Goal: Transaction & Acquisition: Obtain resource

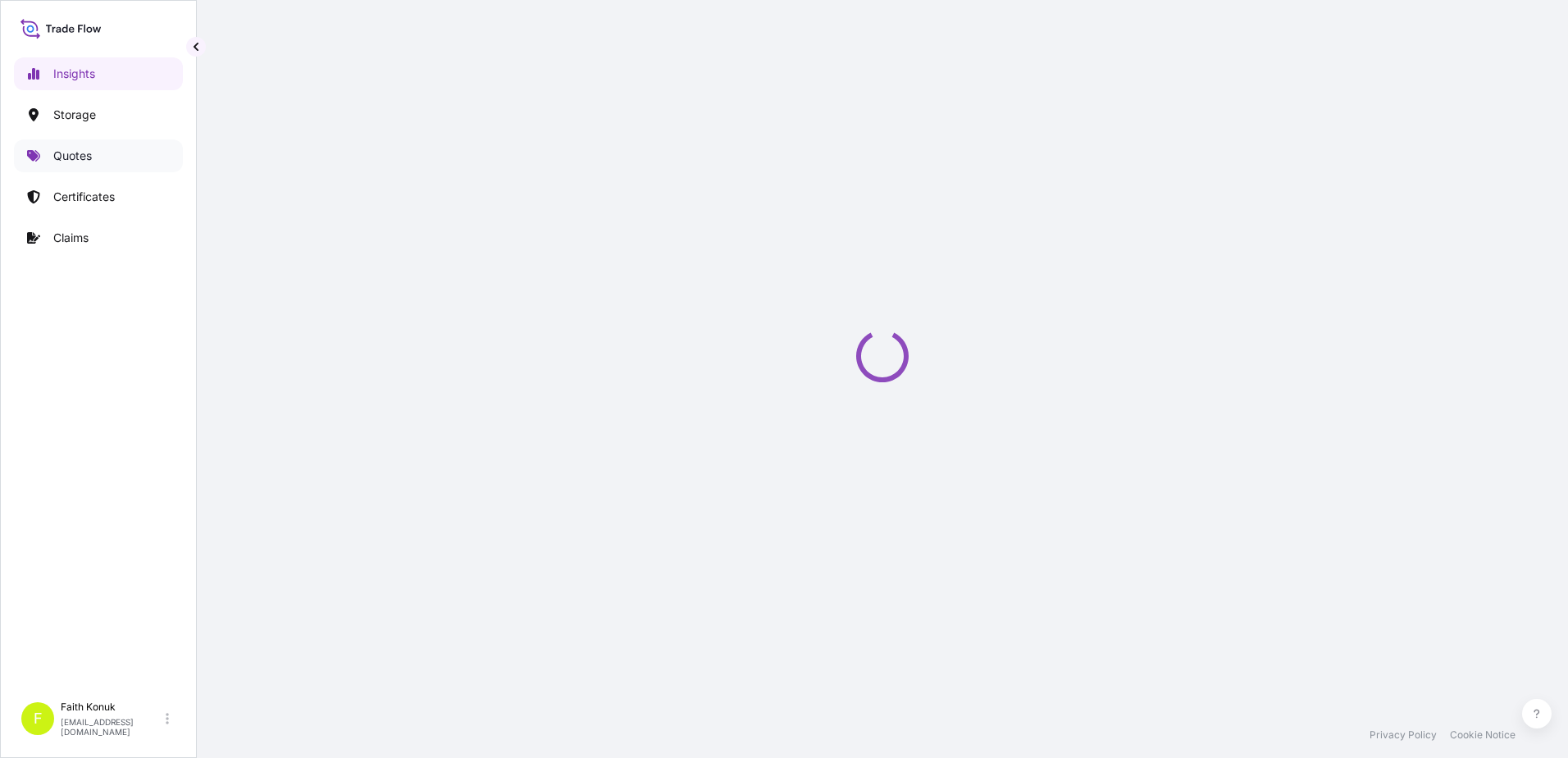
select select "2025"
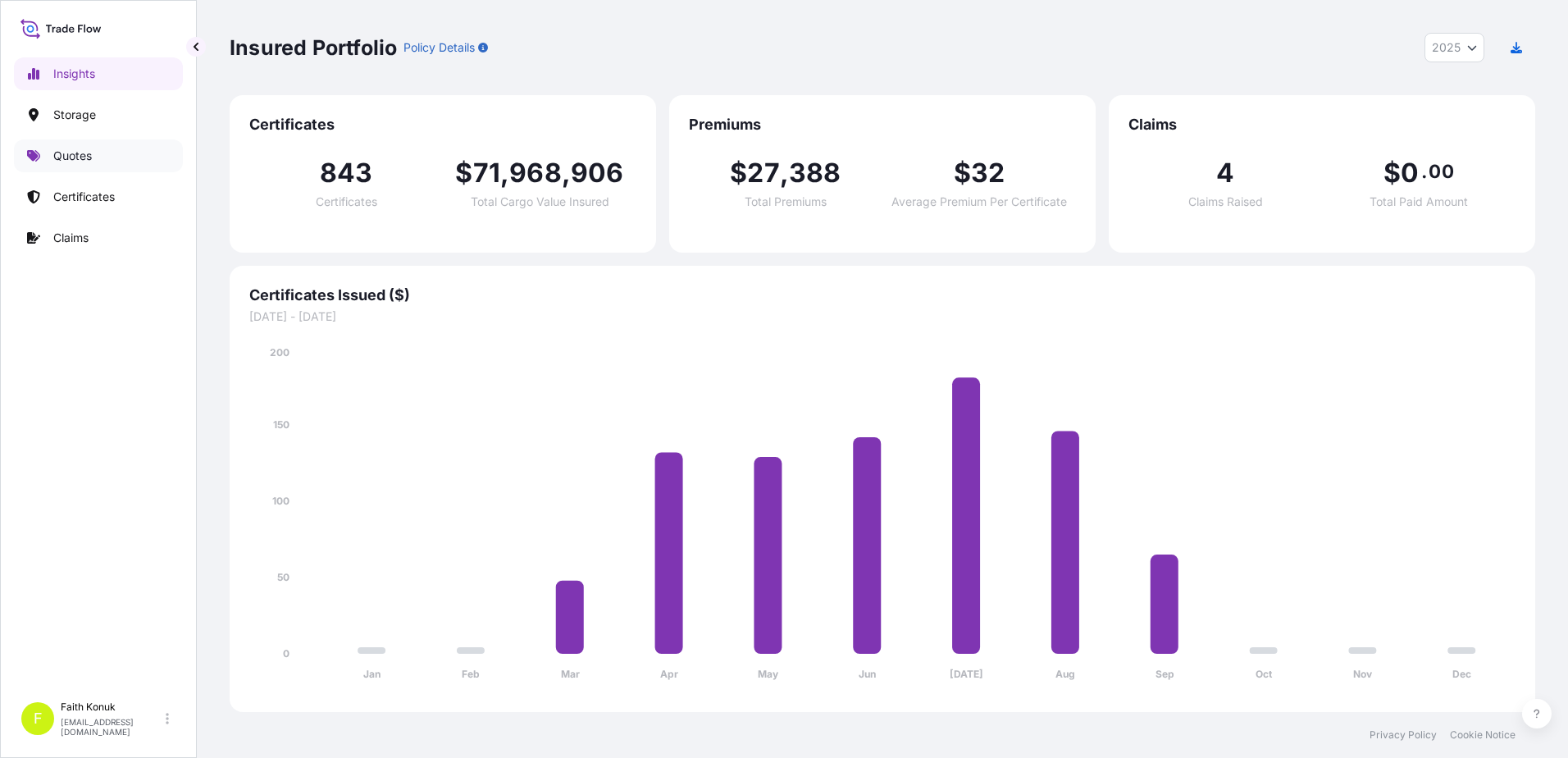
click at [91, 158] on p "Quotes" at bounding box center [73, 155] width 39 height 17
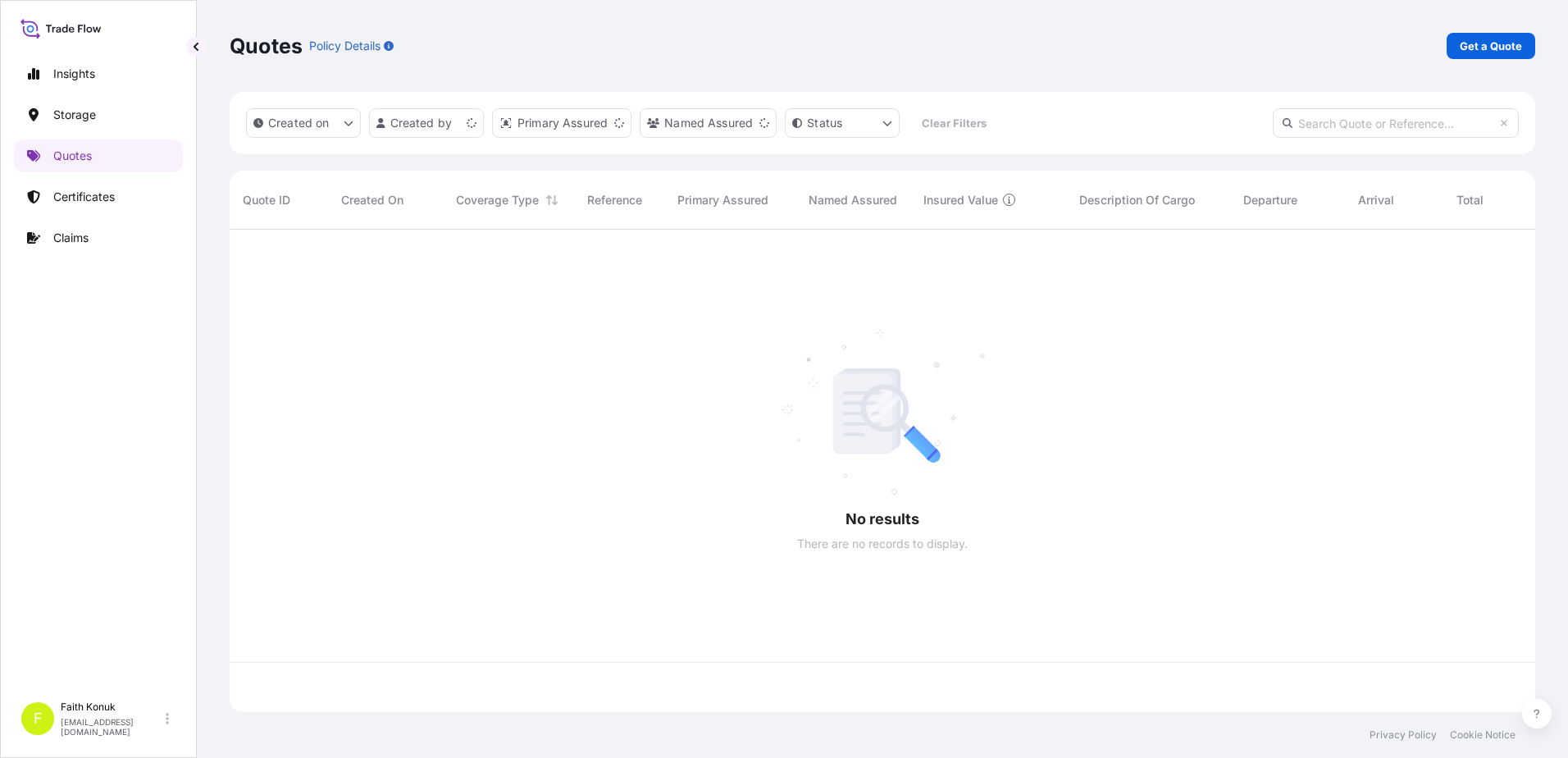
scroll to position [478, 1293]
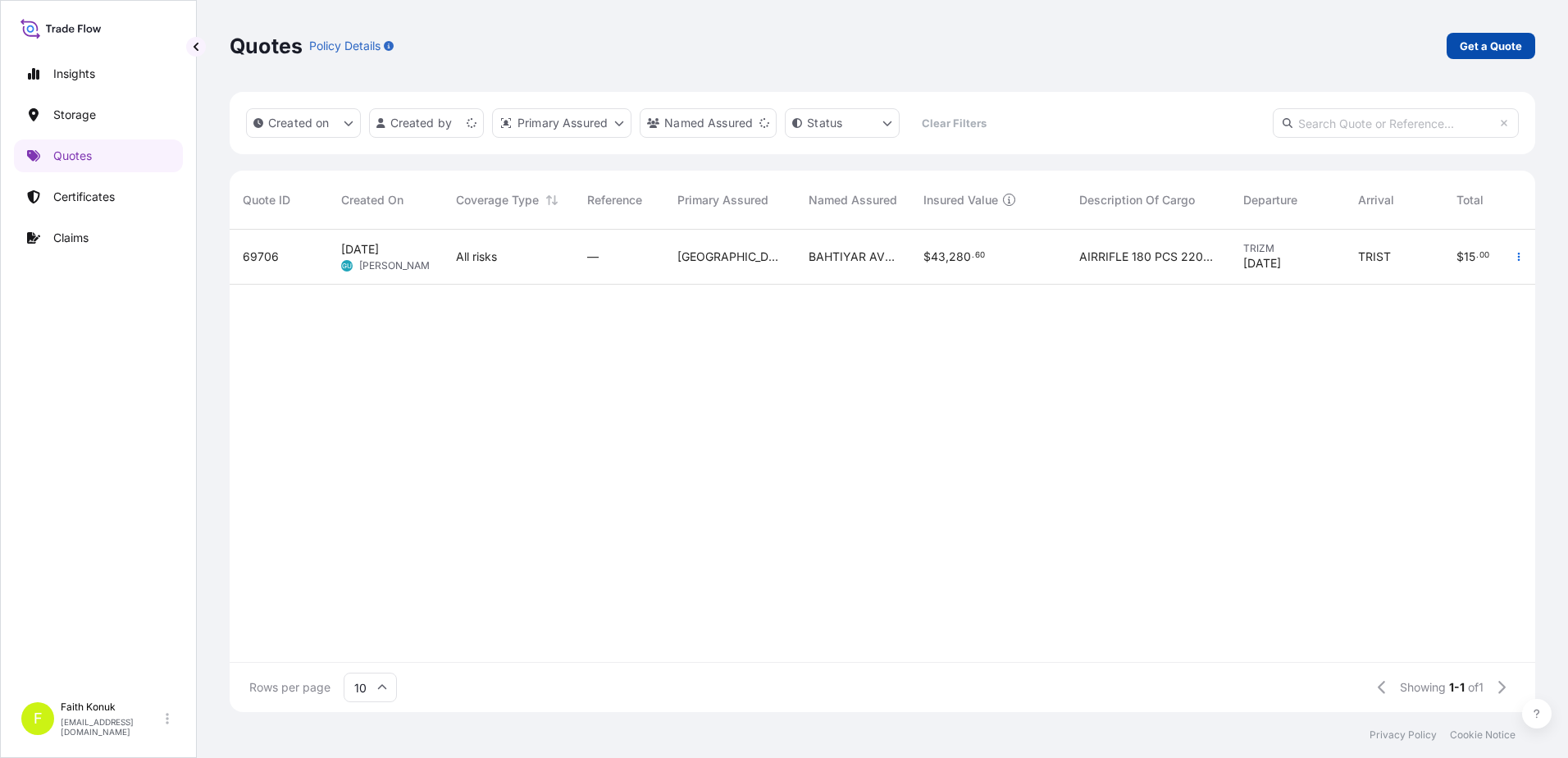
click at [1483, 39] on p "Get a Quote" at bounding box center [1491, 46] width 62 height 17
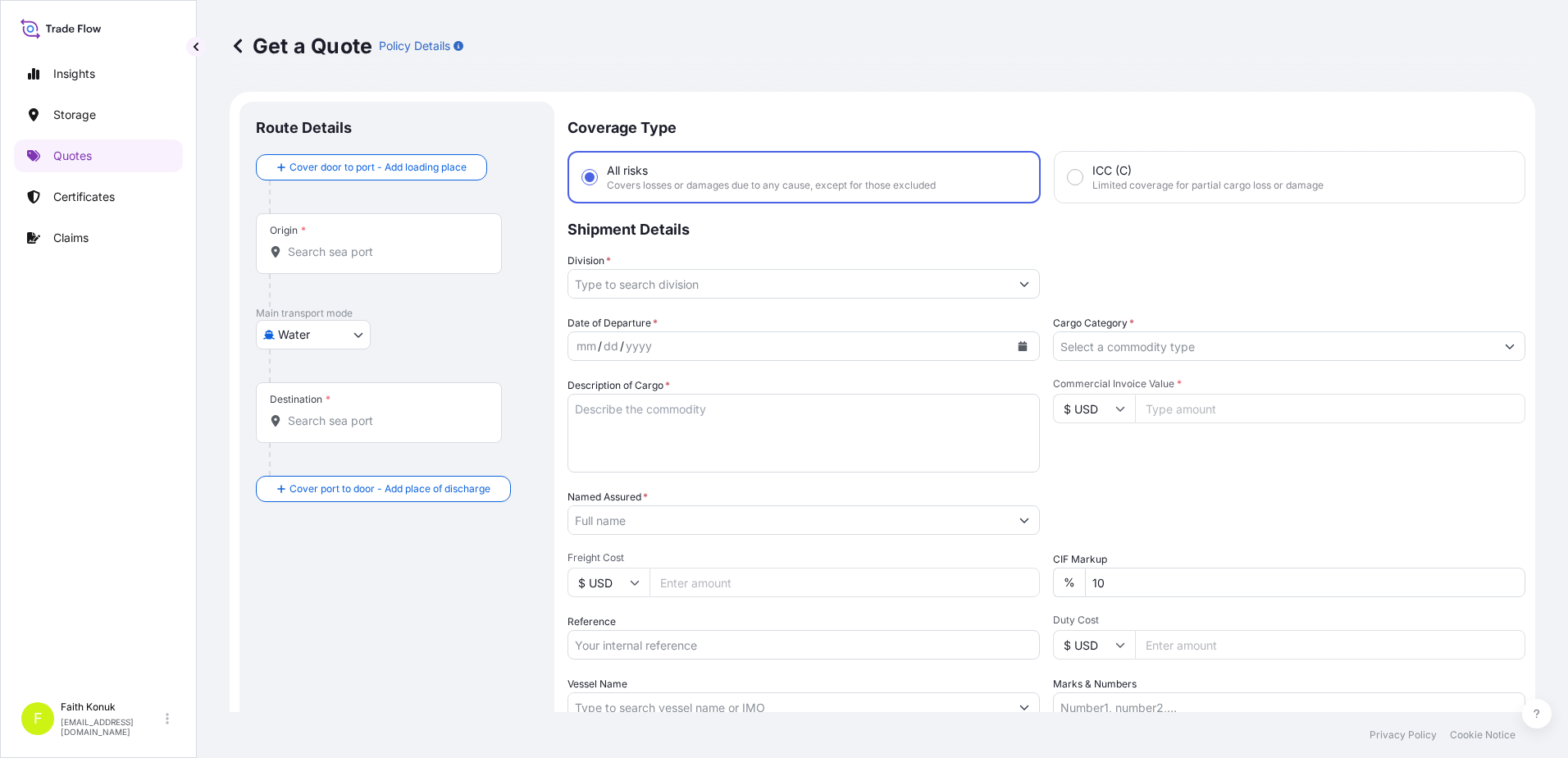
scroll to position [26, 0]
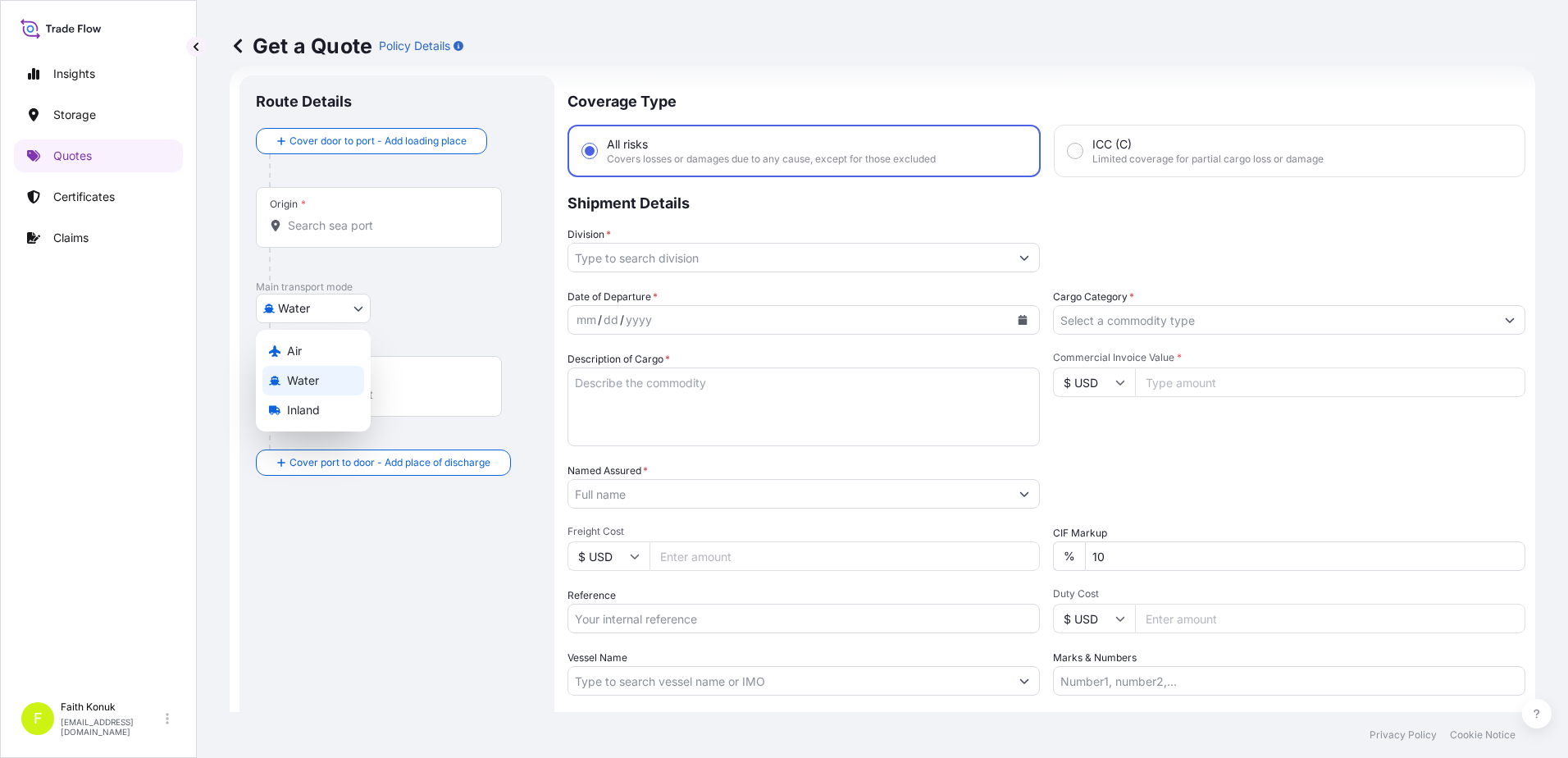
click at [313, 307] on body "Insights Storage Quotes Certificates Claims F Faith Konuk fatih.konuk@psabdp.co…" at bounding box center [784, 379] width 1568 height 758
click at [323, 351] on div "Air" at bounding box center [313, 351] width 101 height 29
select select "Air"
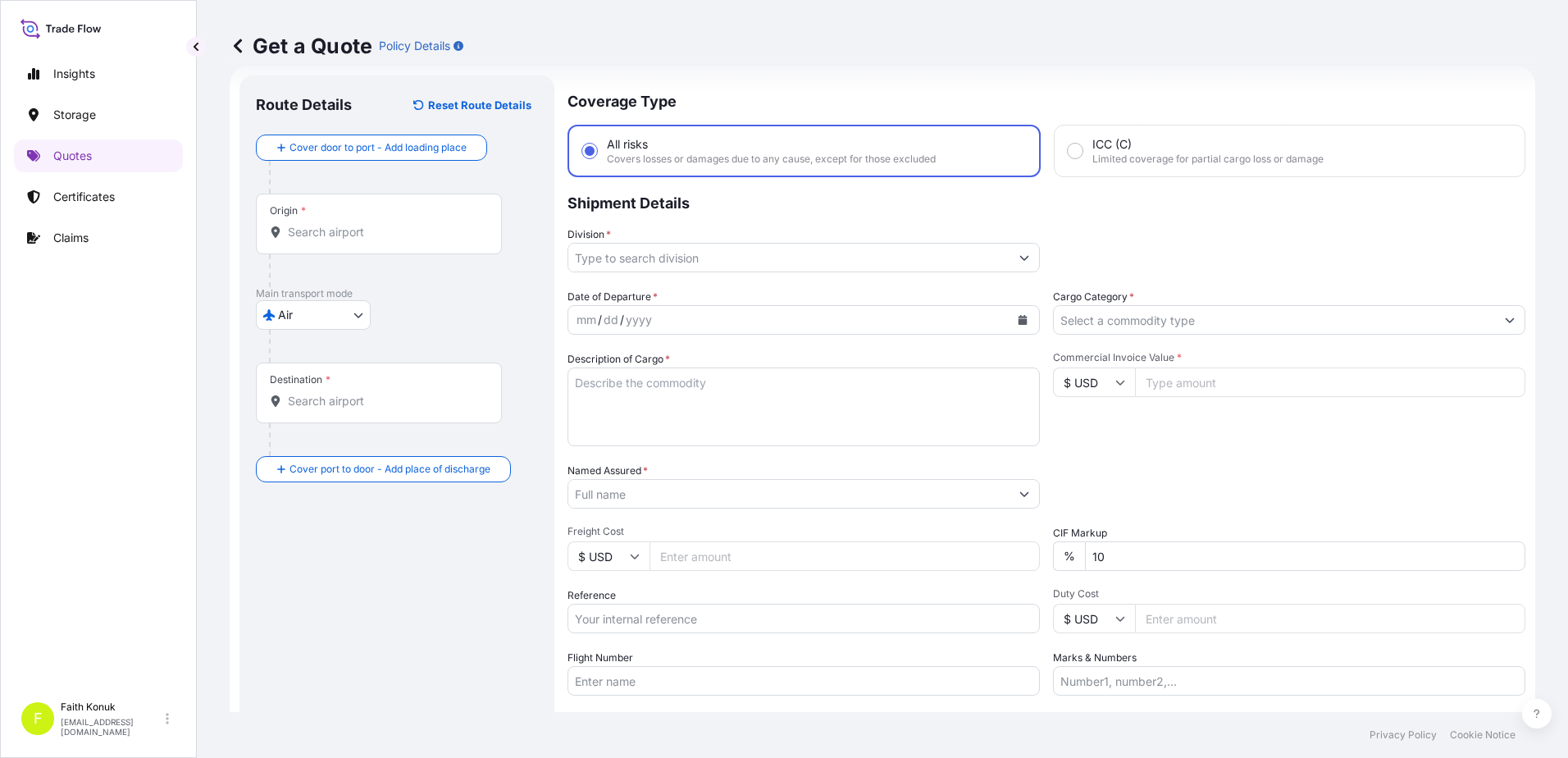
click at [427, 311] on div "Air Air Water Inland" at bounding box center [397, 315] width 282 height 29
click at [385, 234] on input "Origin *" at bounding box center [384, 232] width 194 height 17
paste input "GERMANY"
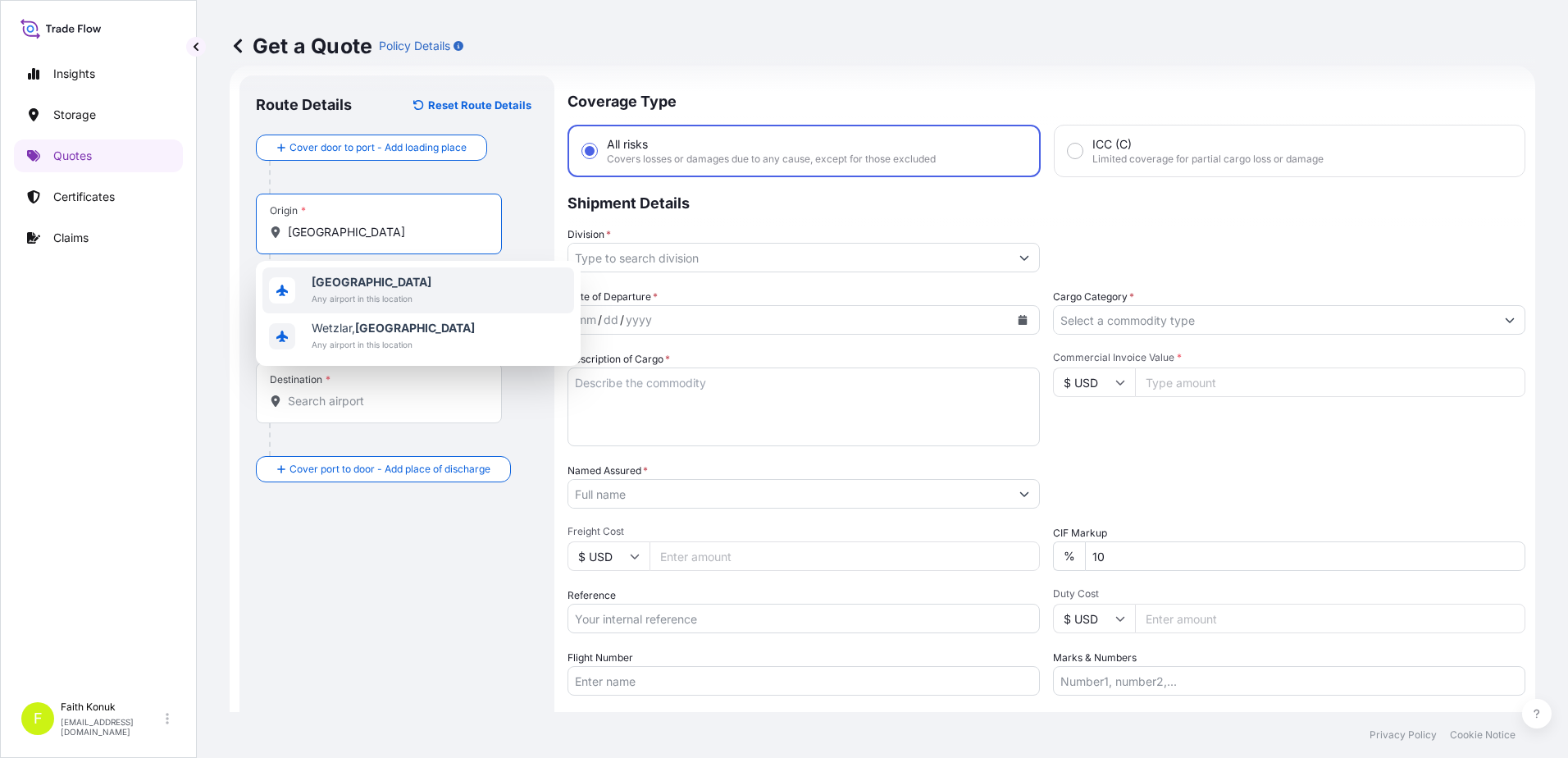
click at [374, 282] on span "Germany" at bounding box center [371, 282] width 120 height 17
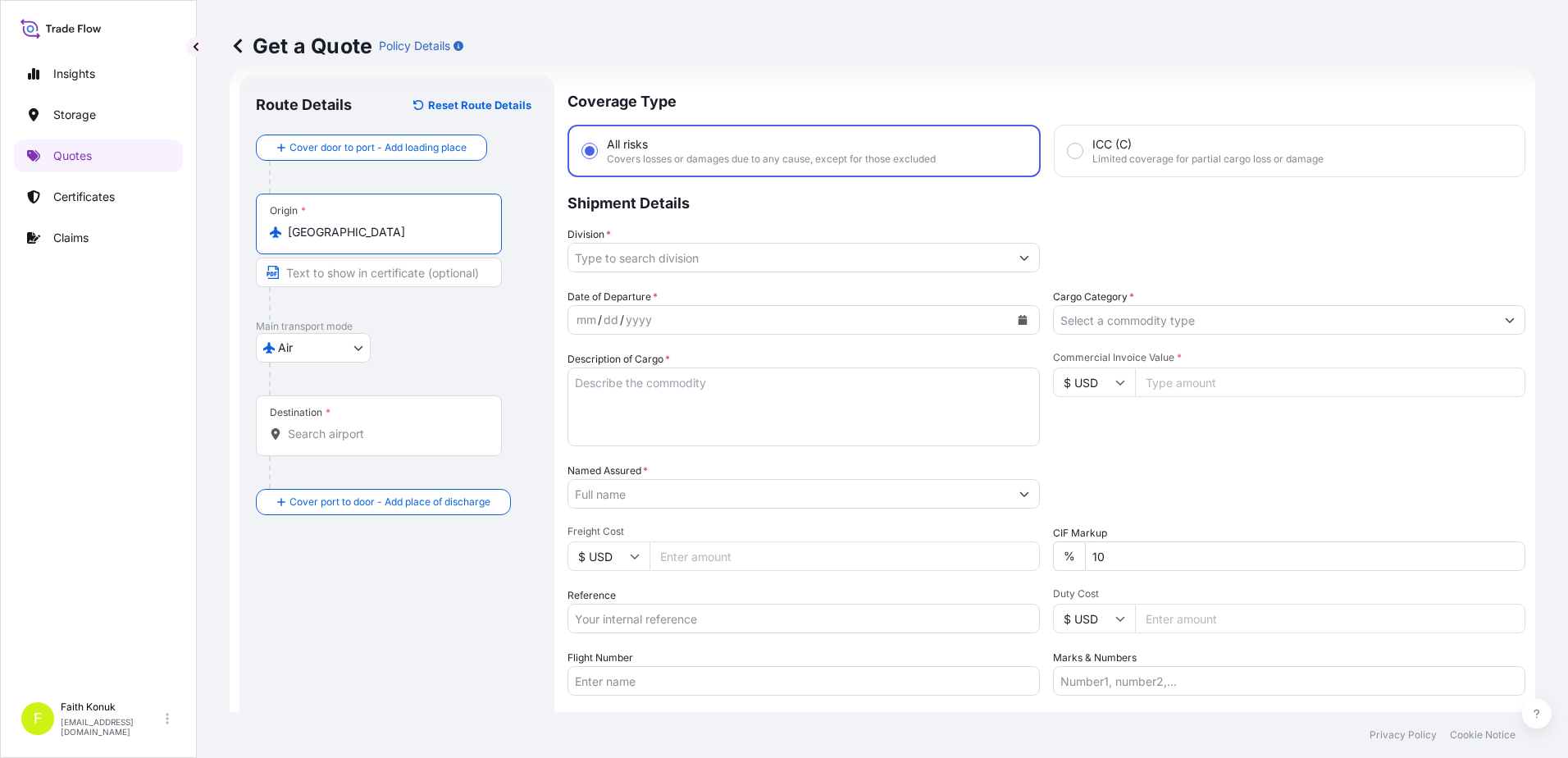
type input "Germany"
click at [416, 349] on div "Air Air Water Inland" at bounding box center [397, 348] width 282 height 29
click at [400, 430] on input "Destination *" at bounding box center [384, 434] width 194 height 17
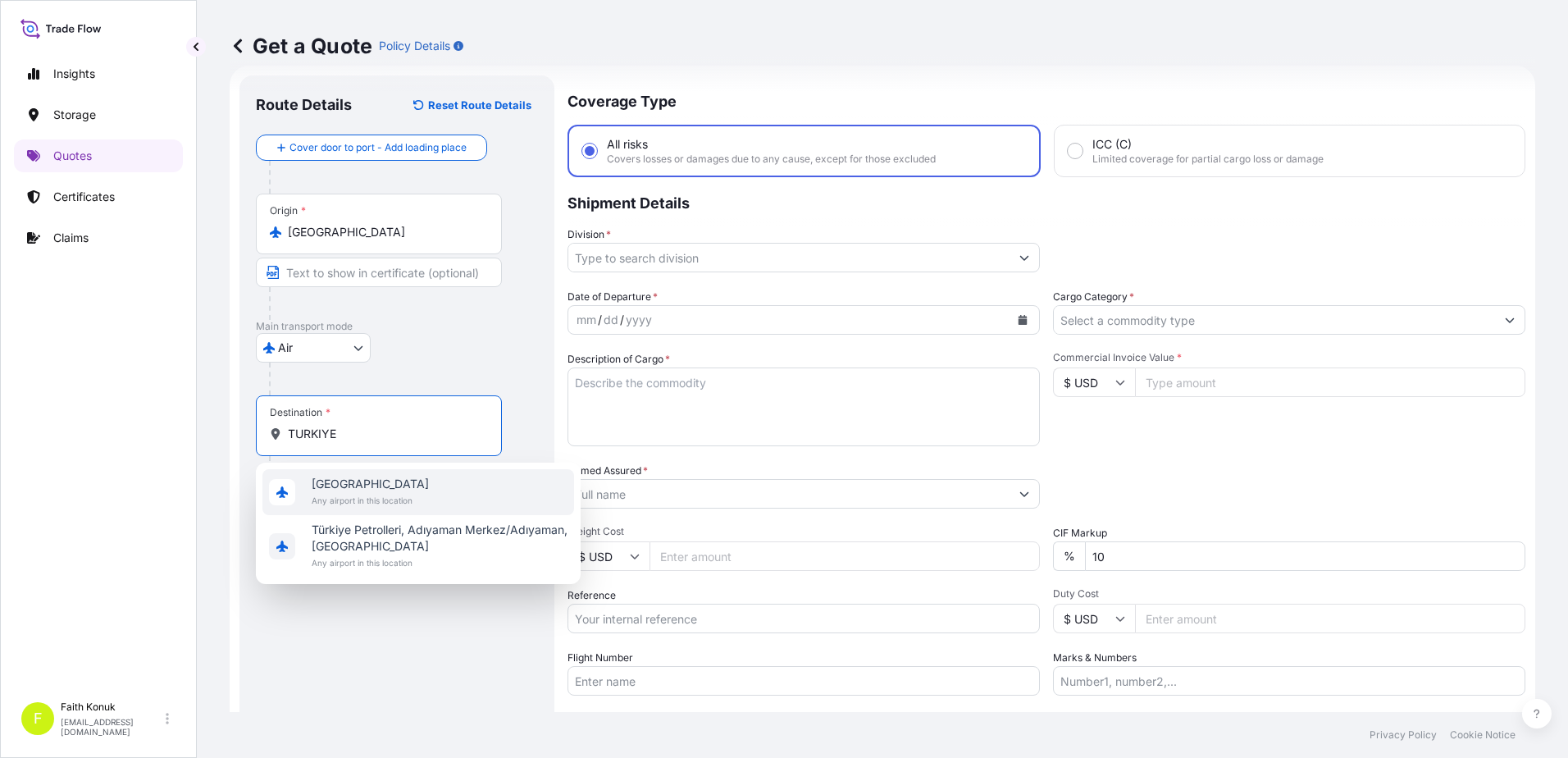
click at [402, 491] on span "Türkiye" at bounding box center [370, 483] width 117 height 17
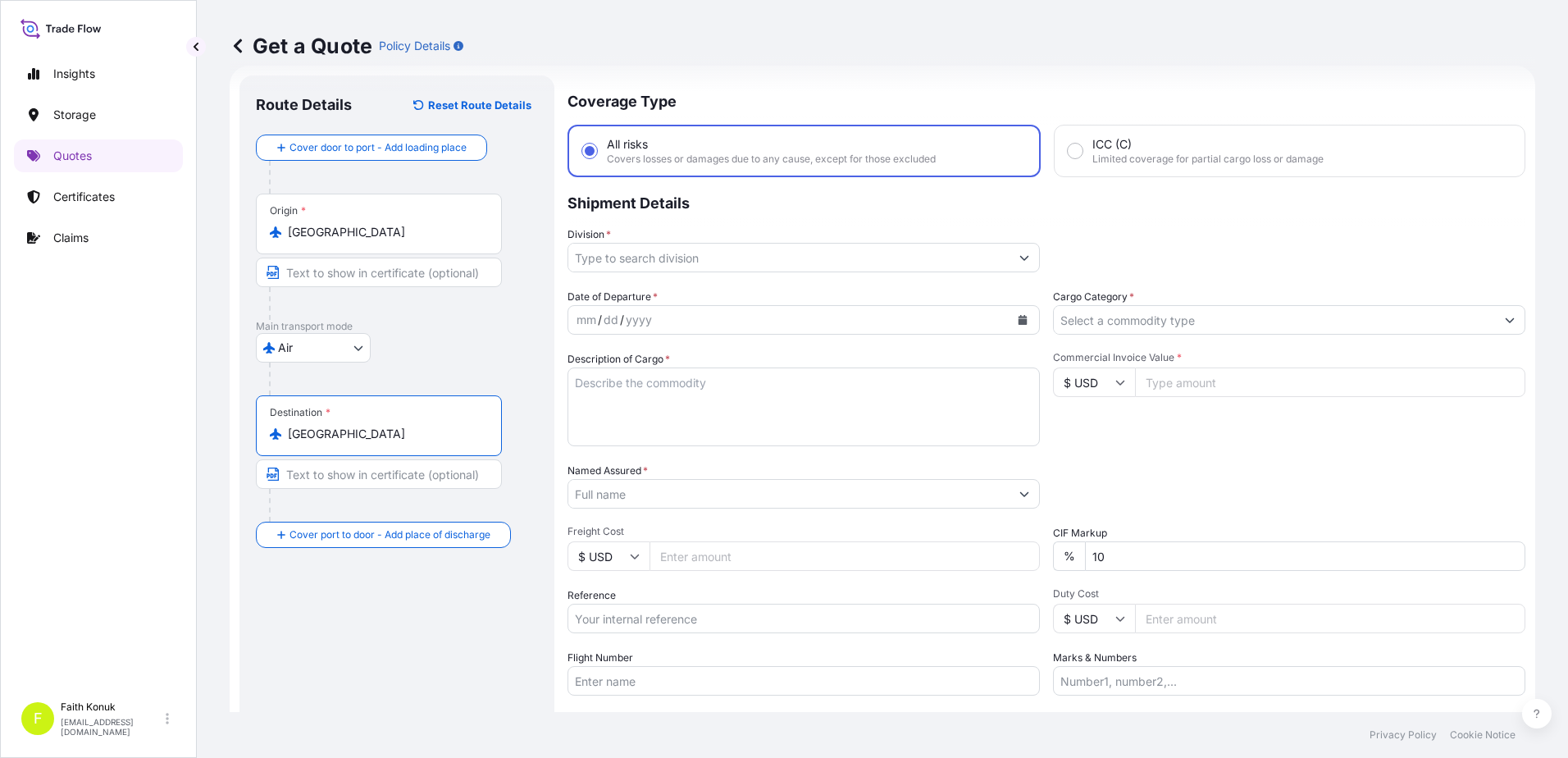
type input "Türkiye"
click at [432, 336] on div "Air Air Water Inland" at bounding box center [397, 348] width 282 height 29
click at [680, 260] on input "Division *" at bounding box center [788, 257] width 441 height 29
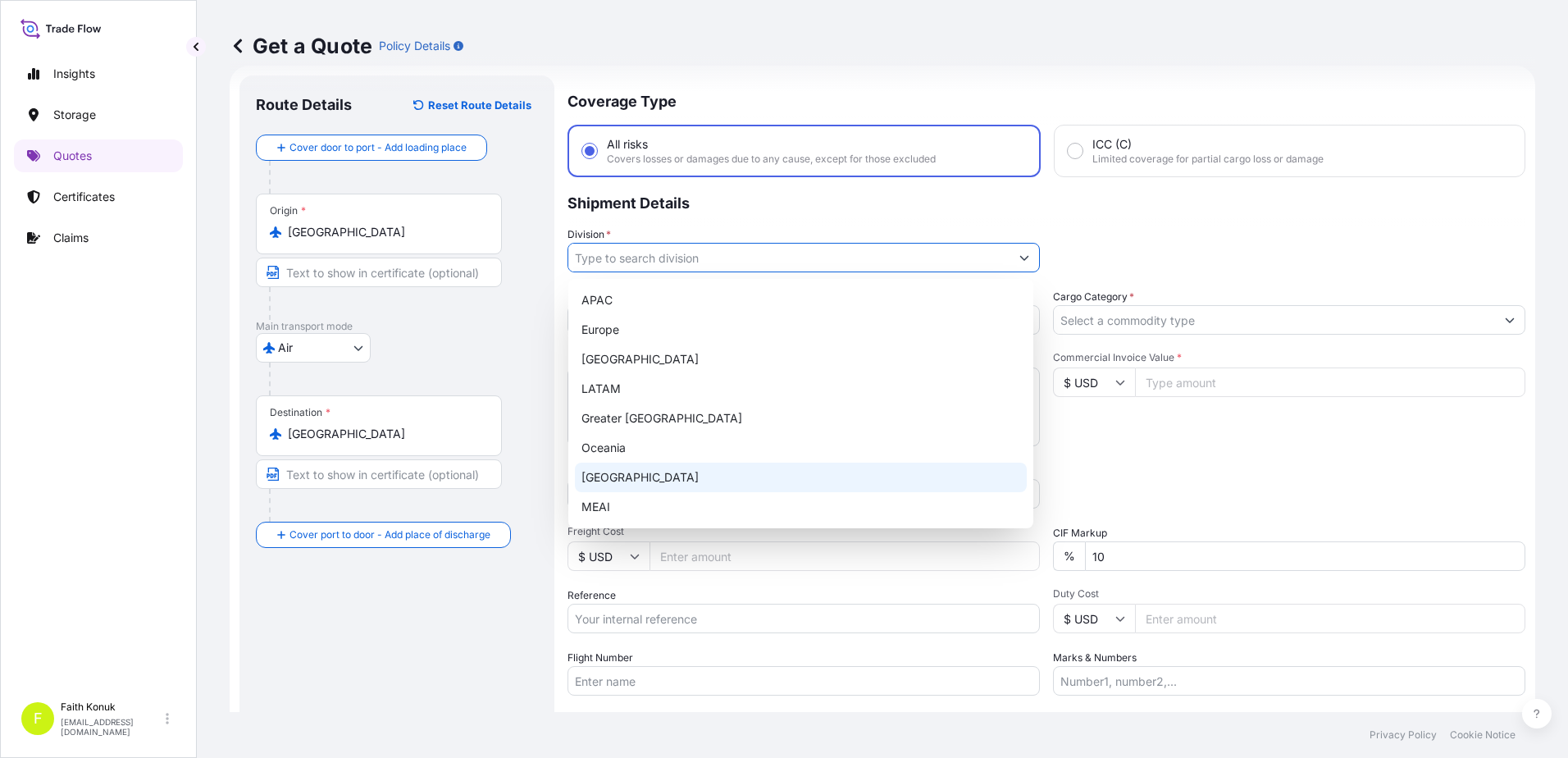
click at [626, 479] on div "Turkey" at bounding box center [801, 477] width 452 height 29
type input "Turkey"
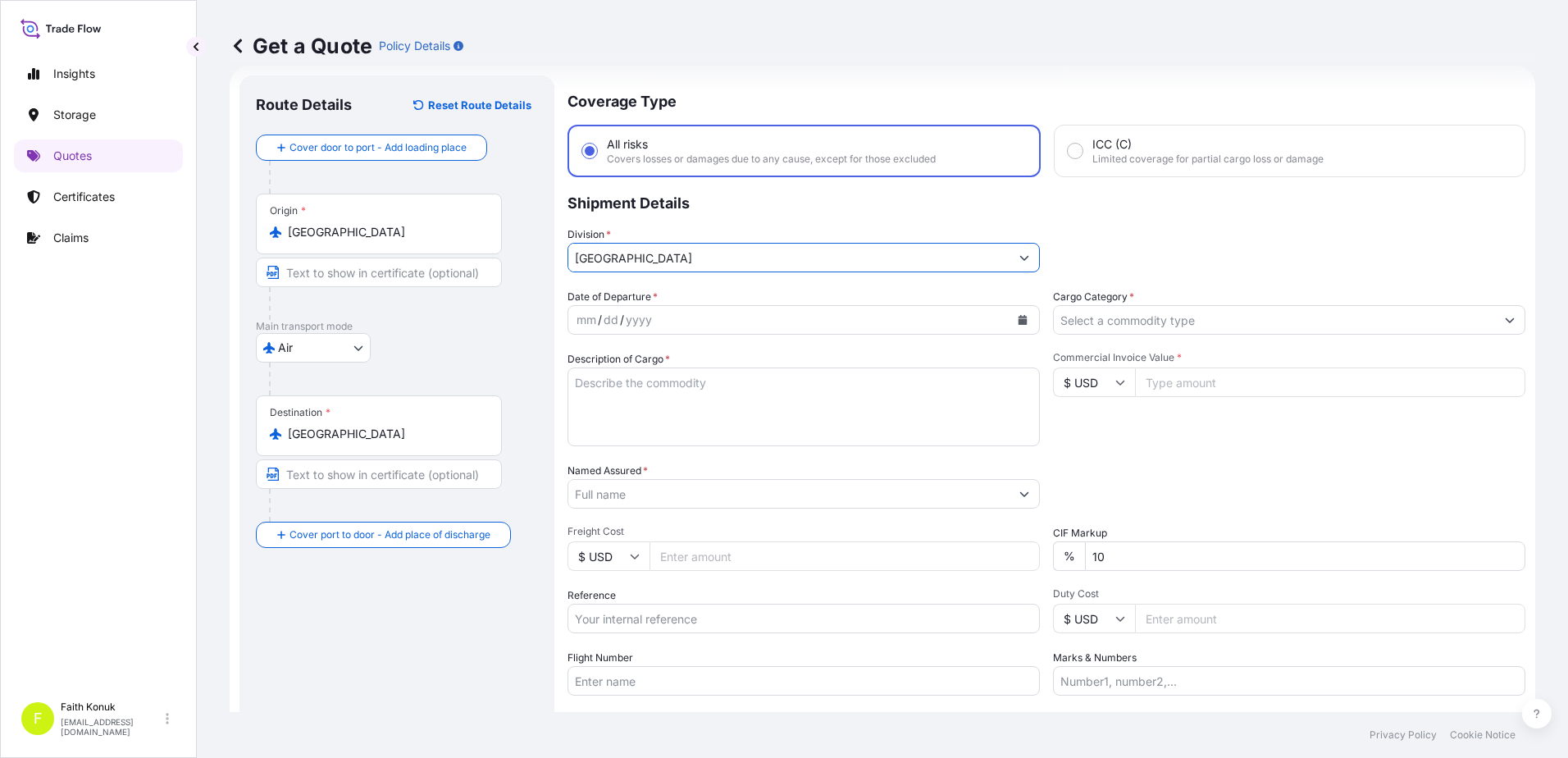
click at [686, 292] on div "Date of Departure * mm / dd / yyyy" at bounding box center [803, 311] width 473 height 46
click at [1021, 315] on icon "Calendar" at bounding box center [1022, 320] width 10 height 10
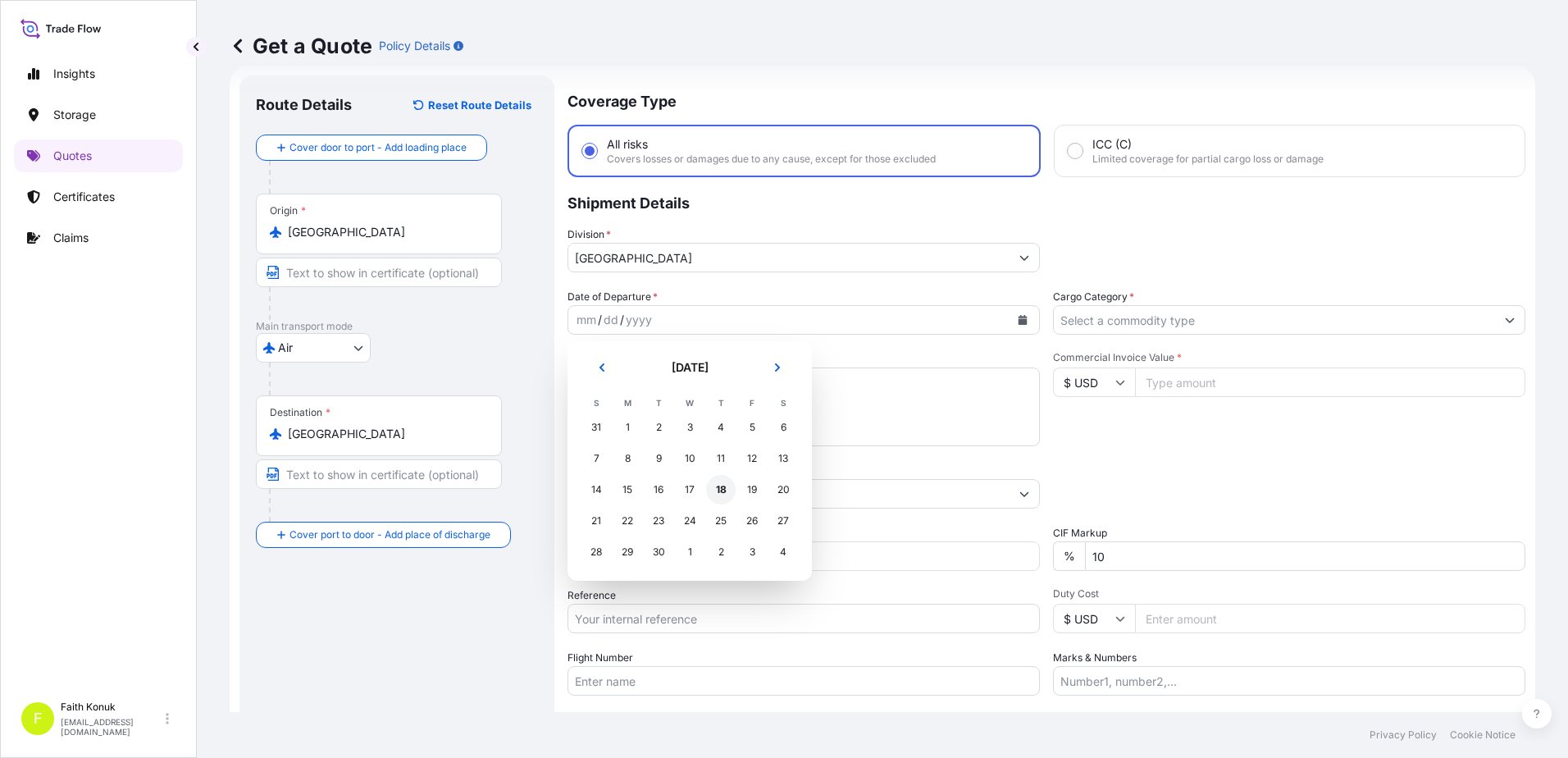
click at [712, 499] on div "18" at bounding box center [721, 489] width 29 height 29
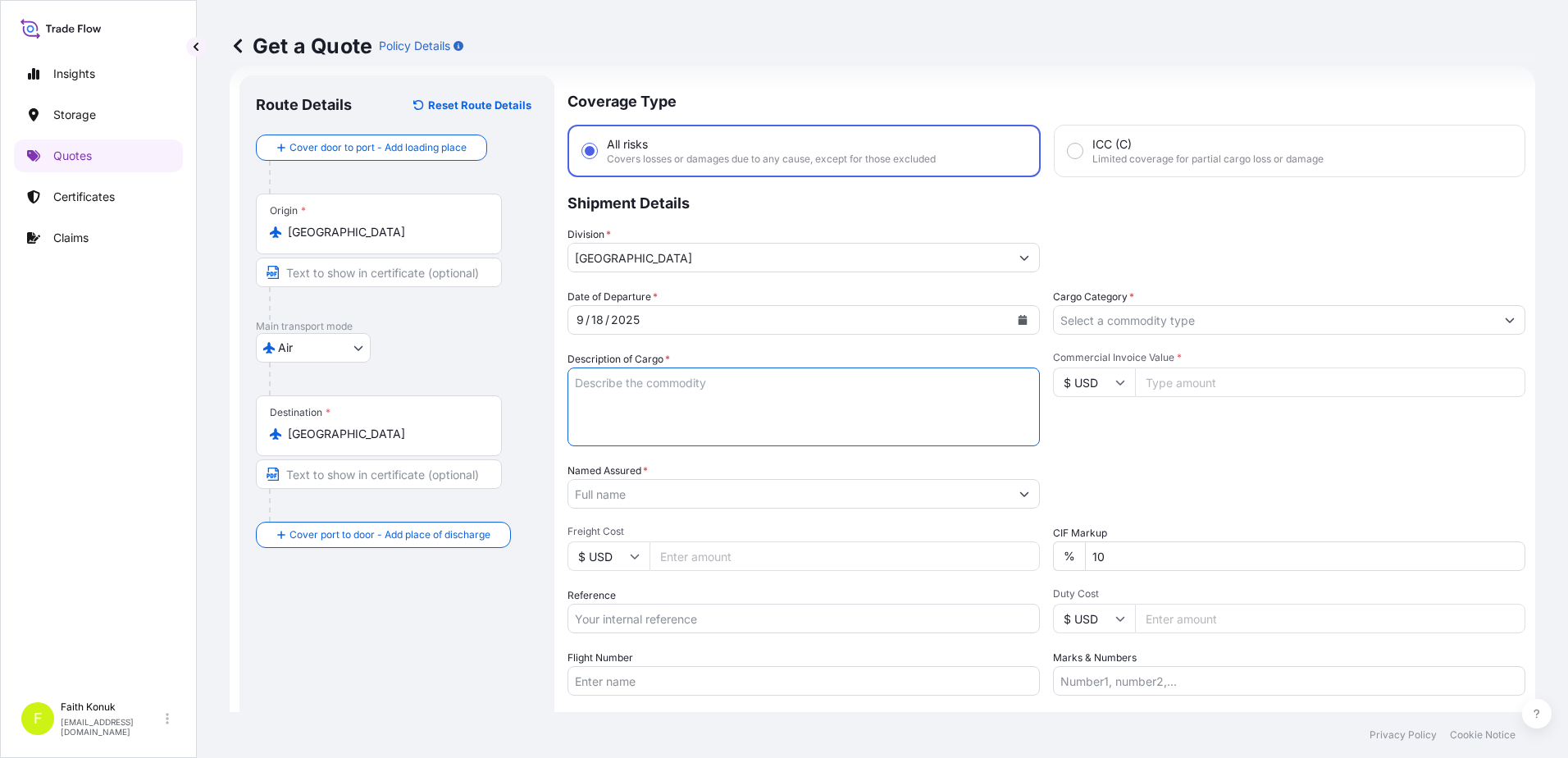
click at [626, 386] on textarea "Description of Cargo *" at bounding box center [803, 406] width 473 height 79
click at [631, 381] on textarea "Description of Cargo *" at bounding box center [803, 406] width 473 height 79
paste textarea ""Cassettes - sterile - Accessories for Modular Lab System / Hs code:85235190" 1…"
click at [597, 434] on textarea ""Cassettes - sterile - Accessories for Modular Lab System / Hs code:85235190" 1…" at bounding box center [803, 406] width 473 height 79
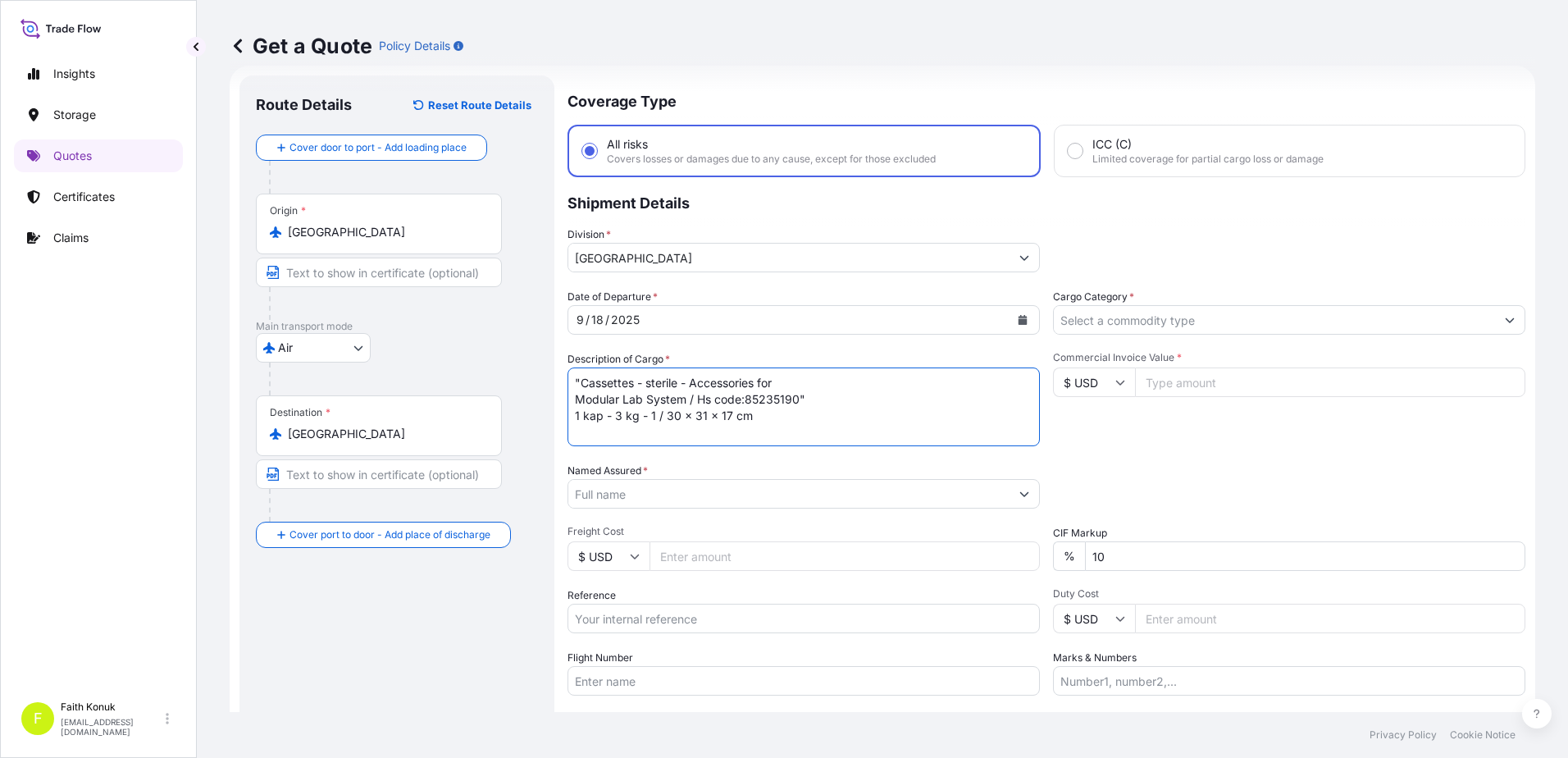
paste textarea "235-3125 0251"
click at [751, 438] on textarea ""Cassettes - sterile - Accessories for Modular Lab System / Hs code:85235190" 1…" at bounding box center [803, 406] width 473 height 79
type textarea ""Cassettes - sterile - Accessories for Modular Lab System / Hs code:85235190" 1…"
click at [613, 499] on input "Named Assured *" at bounding box center [788, 493] width 441 height 29
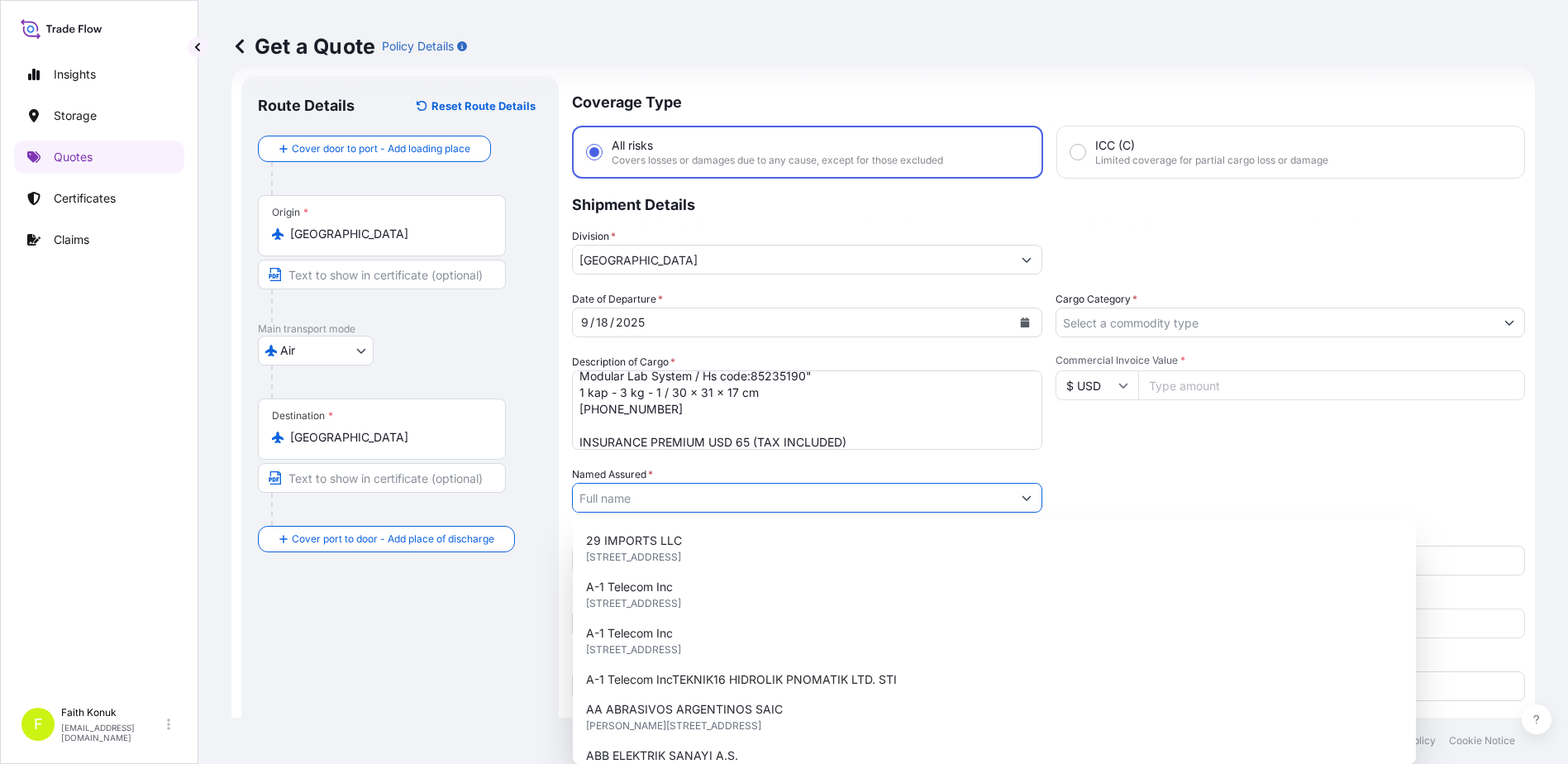
paste input ""Moltek Saglik Hizmetleri Uretim VE PAZARLAMA A.S.""
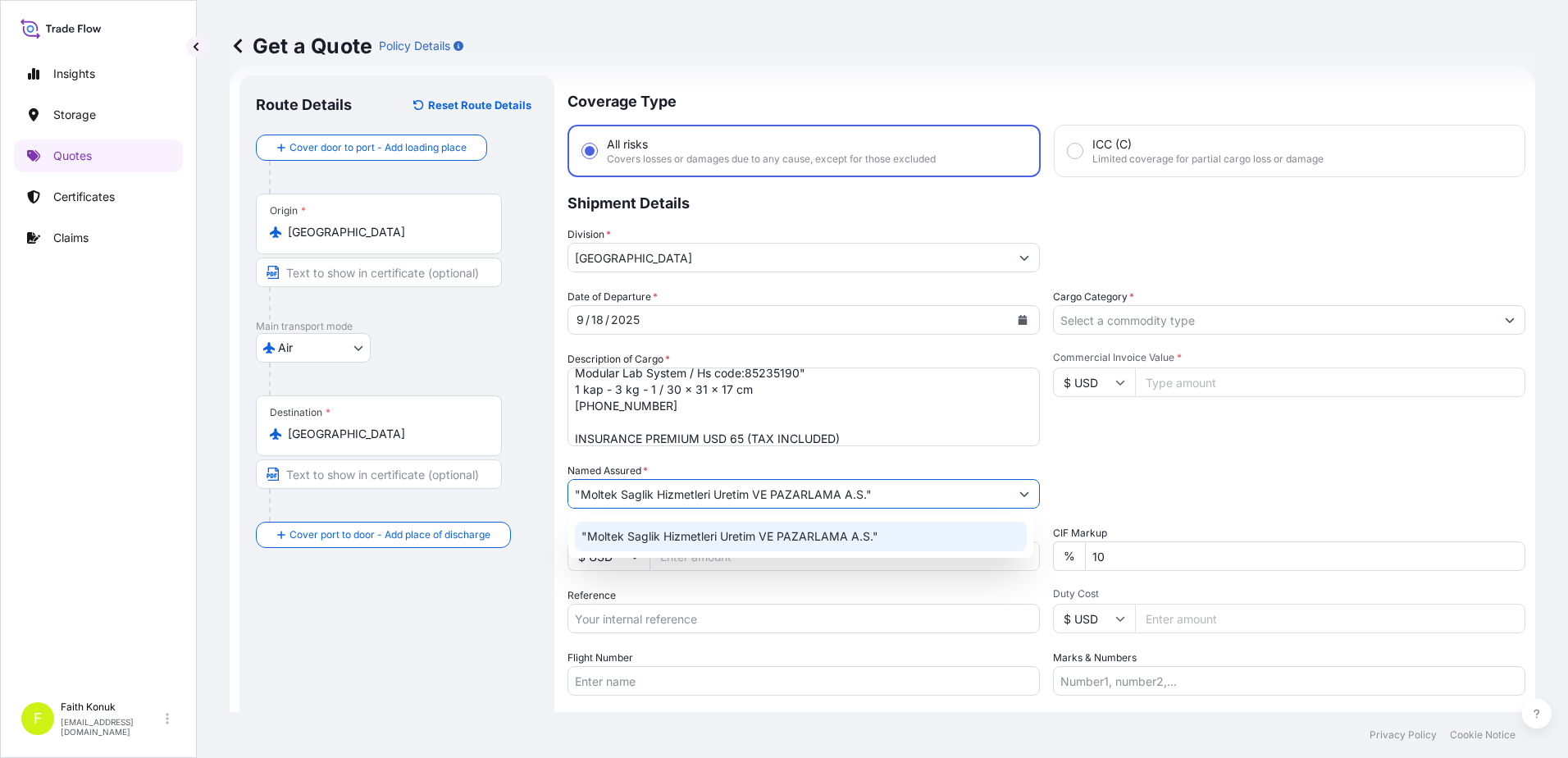
click at [676, 538] on span ""Moltek Saglik Hizmetleri Uretim VE PAZARLAMA A.S."" at bounding box center [730, 536] width 297 height 17
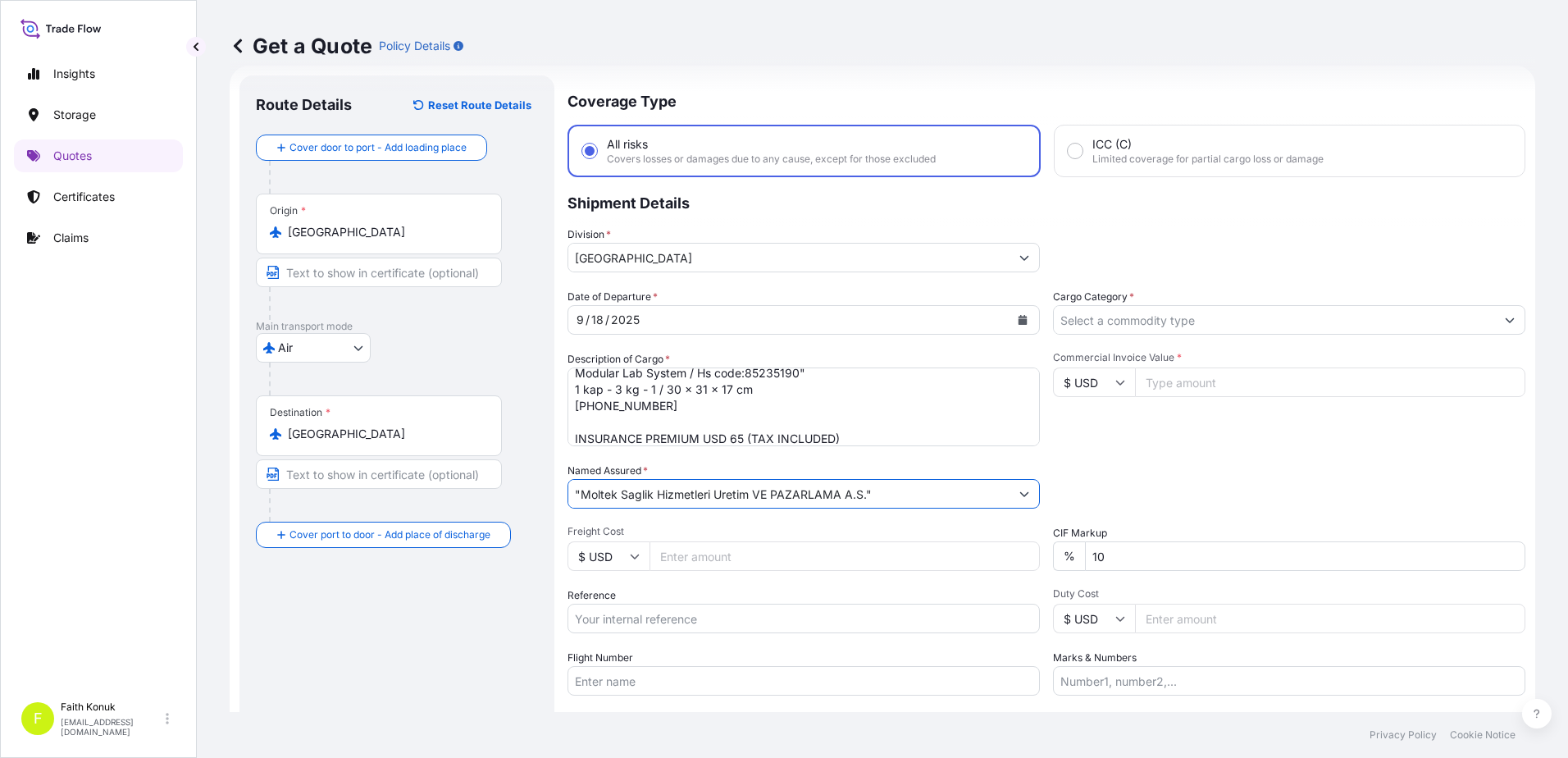
click at [571, 492] on input ""Moltek Saglik Hizmetleri Uretim VE PAZARLAMA A.S."" at bounding box center [788, 493] width 441 height 29
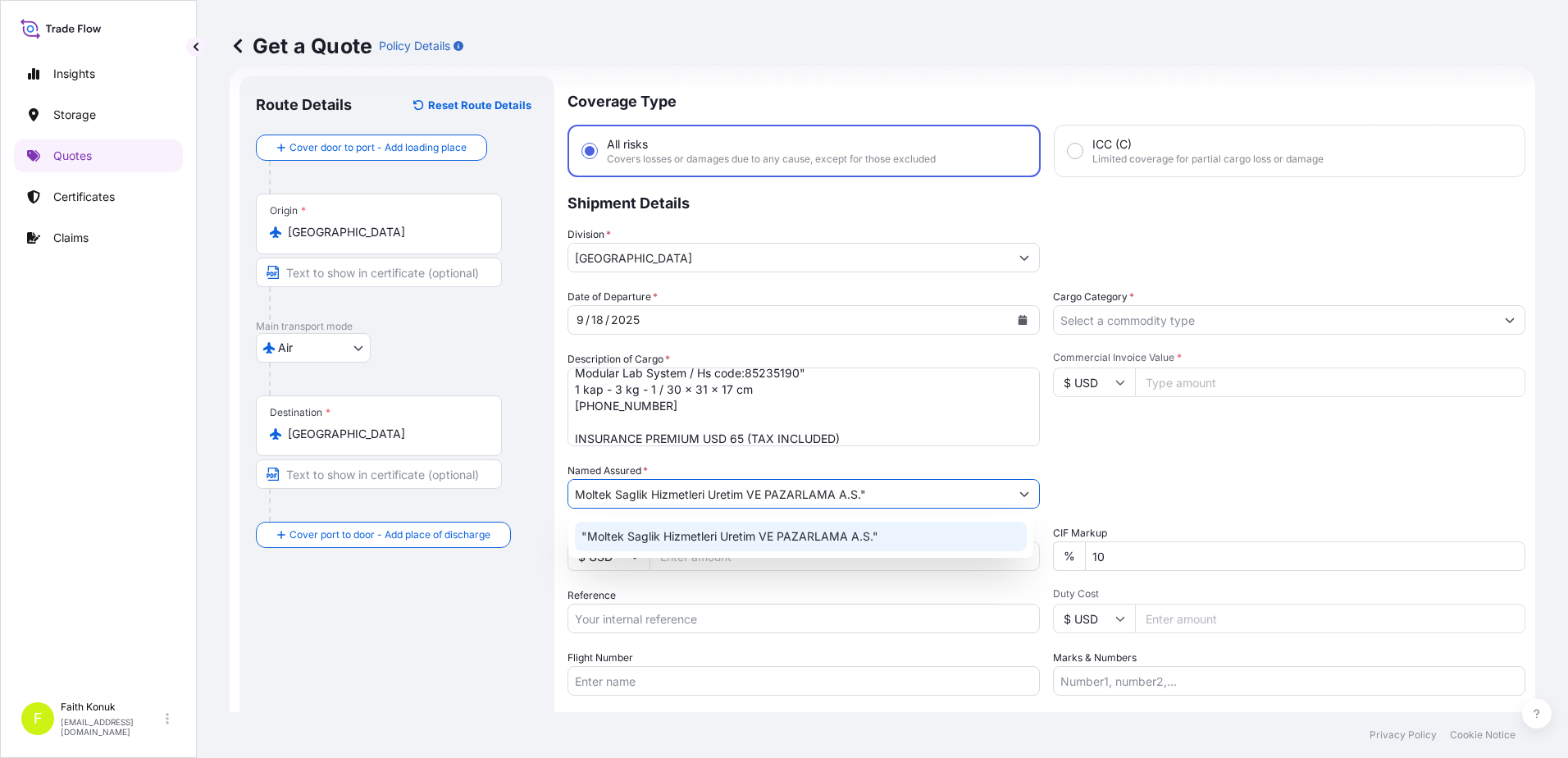
click at [907, 491] on input "Moltek Saglik Hizmetleri Uretim VE PAZARLAMA A.S."" at bounding box center [788, 493] width 441 height 29
type input "Moltek Saglik Hizmetleri Uretim VE PAZARLAMA A.S."
click at [812, 453] on div "Date of Departure * 9 / 18 / 2025 Cargo Category * Description of Cargo * "Cass…" at bounding box center [1046, 491] width 958 height 406
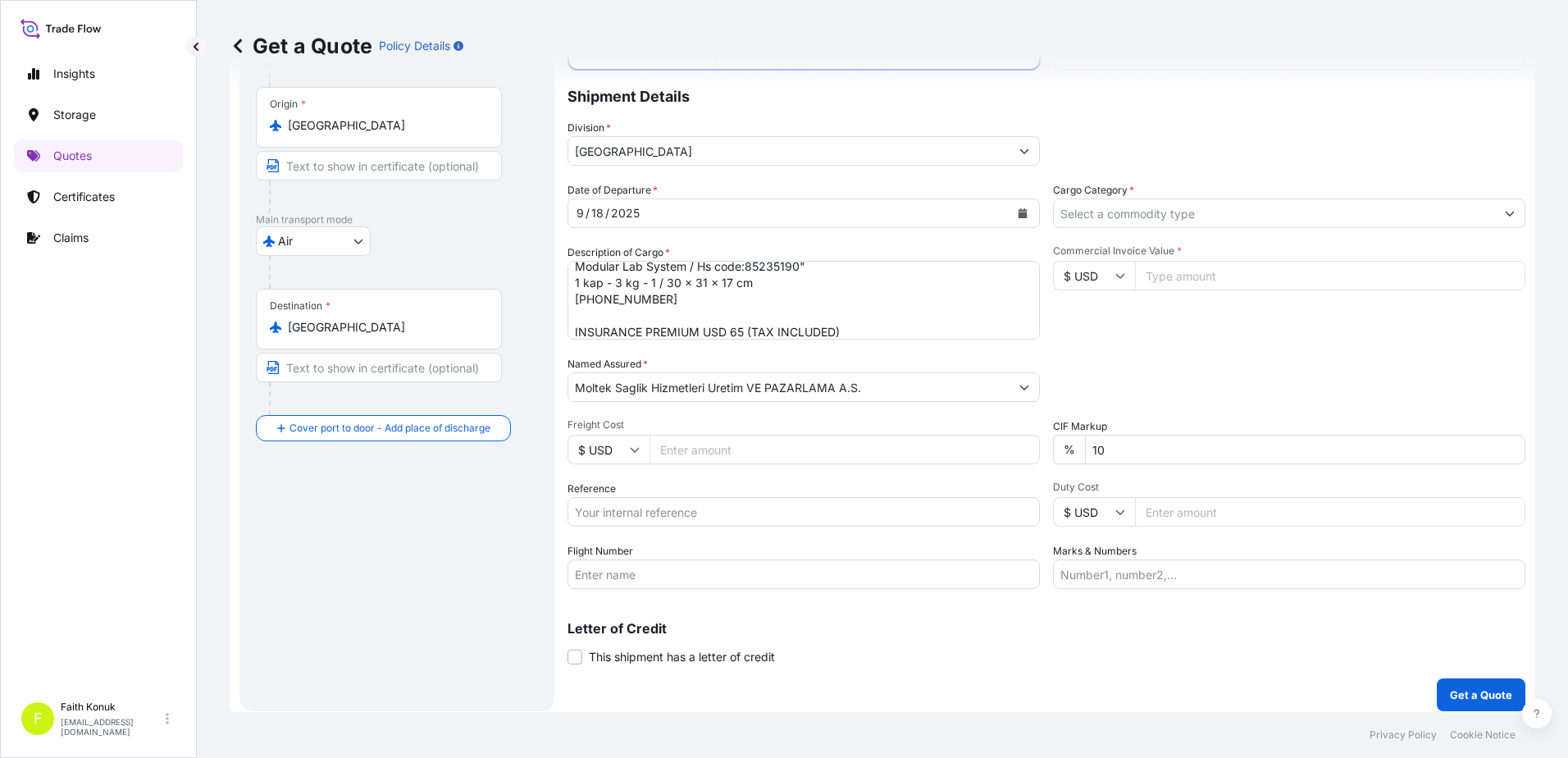
scroll to position [142, 0]
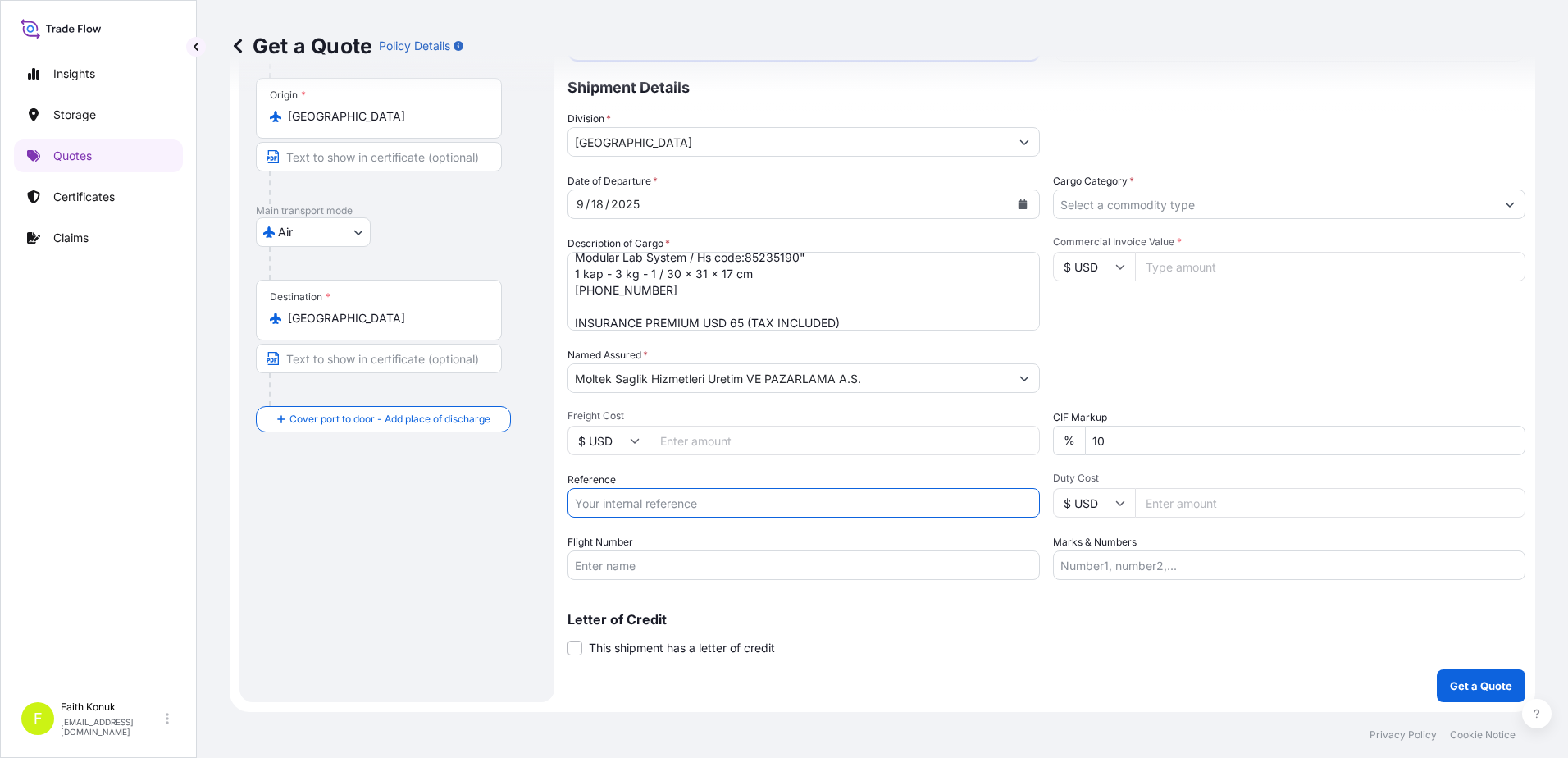
click at [637, 499] on input "Reference" at bounding box center [803, 503] width 473 height 29
click at [668, 509] on input "Reference" at bounding box center [803, 503] width 473 height 29
paste input "2131780137"
type input "2131780137"
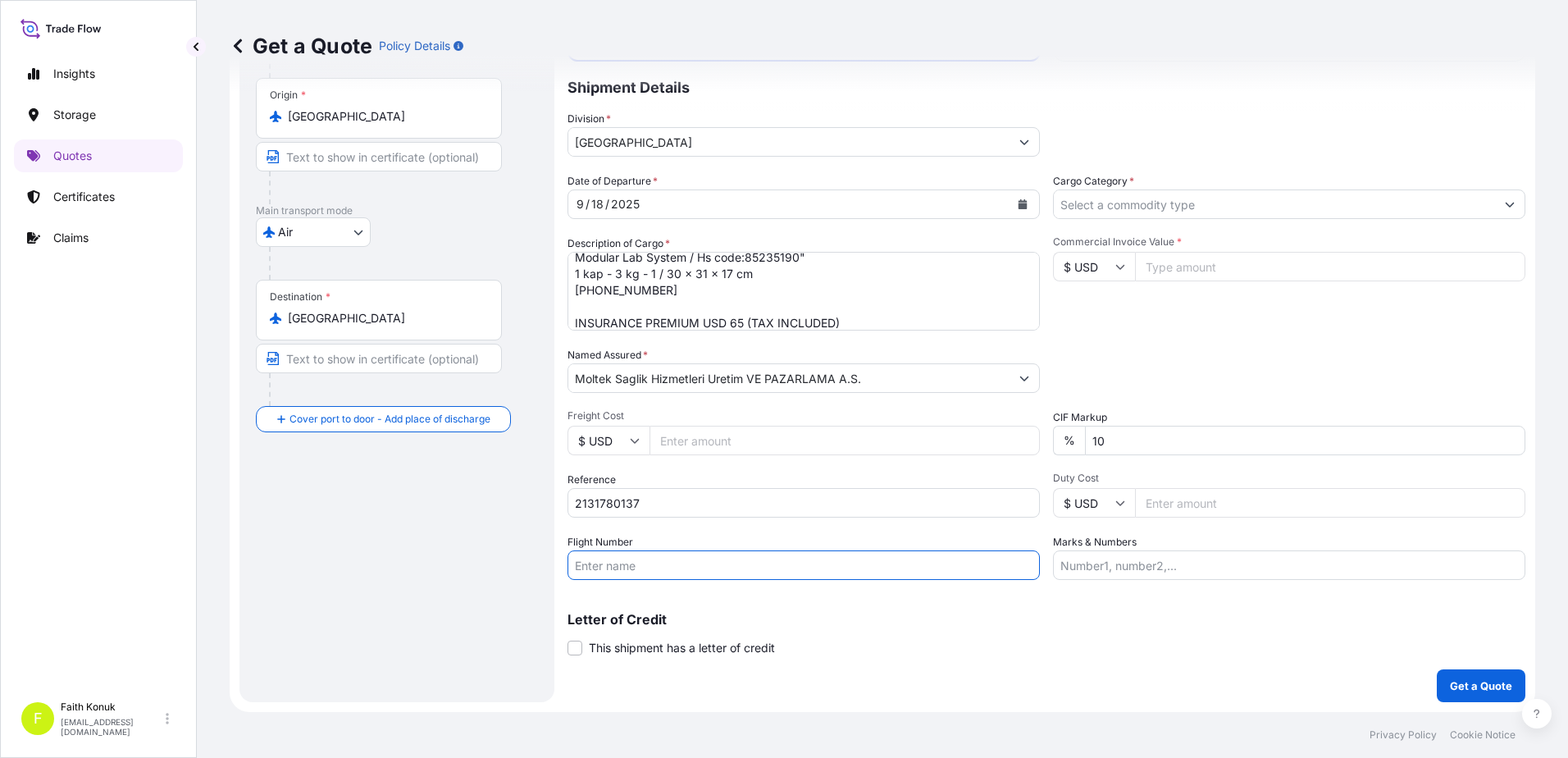
click at [612, 563] on input "Flight Number" at bounding box center [803, 565] width 473 height 29
click at [611, 558] on input "Flight Number" at bounding box center [803, 565] width 473 height 29
paste input "TK1724/18"
type input "TK1724/18"
click at [861, 611] on div "Letter of Credit This shipment has a letter of credit Letter of credit * Letter…" at bounding box center [1046, 624] width 958 height 63
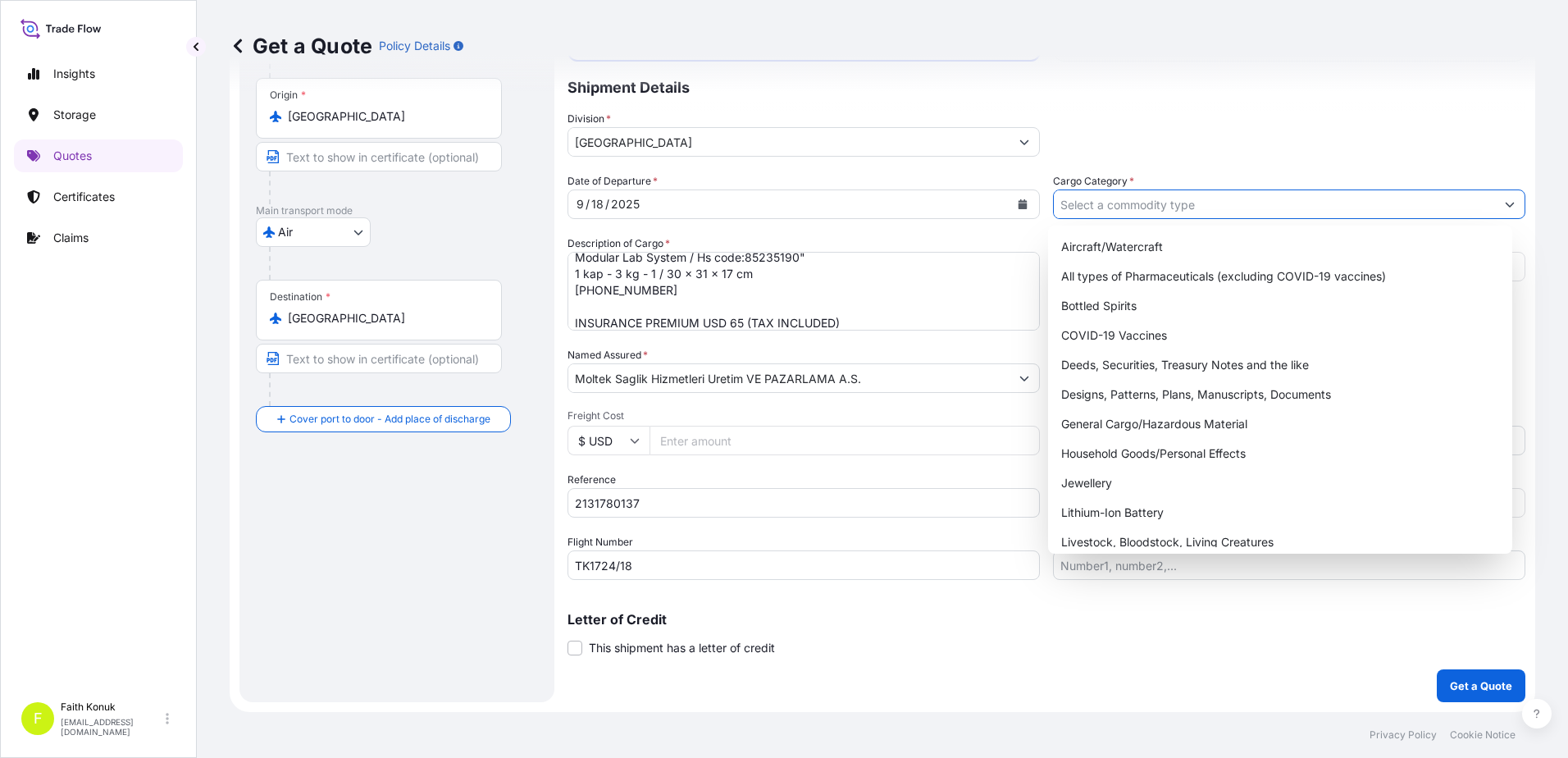
click at [1091, 199] on input "Cargo Category *" at bounding box center [1274, 204] width 441 height 29
click at [1115, 417] on div "General Cargo/Hazardous Material" at bounding box center [1281, 424] width 452 height 29
type input "General Cargo/Hazardous Material"
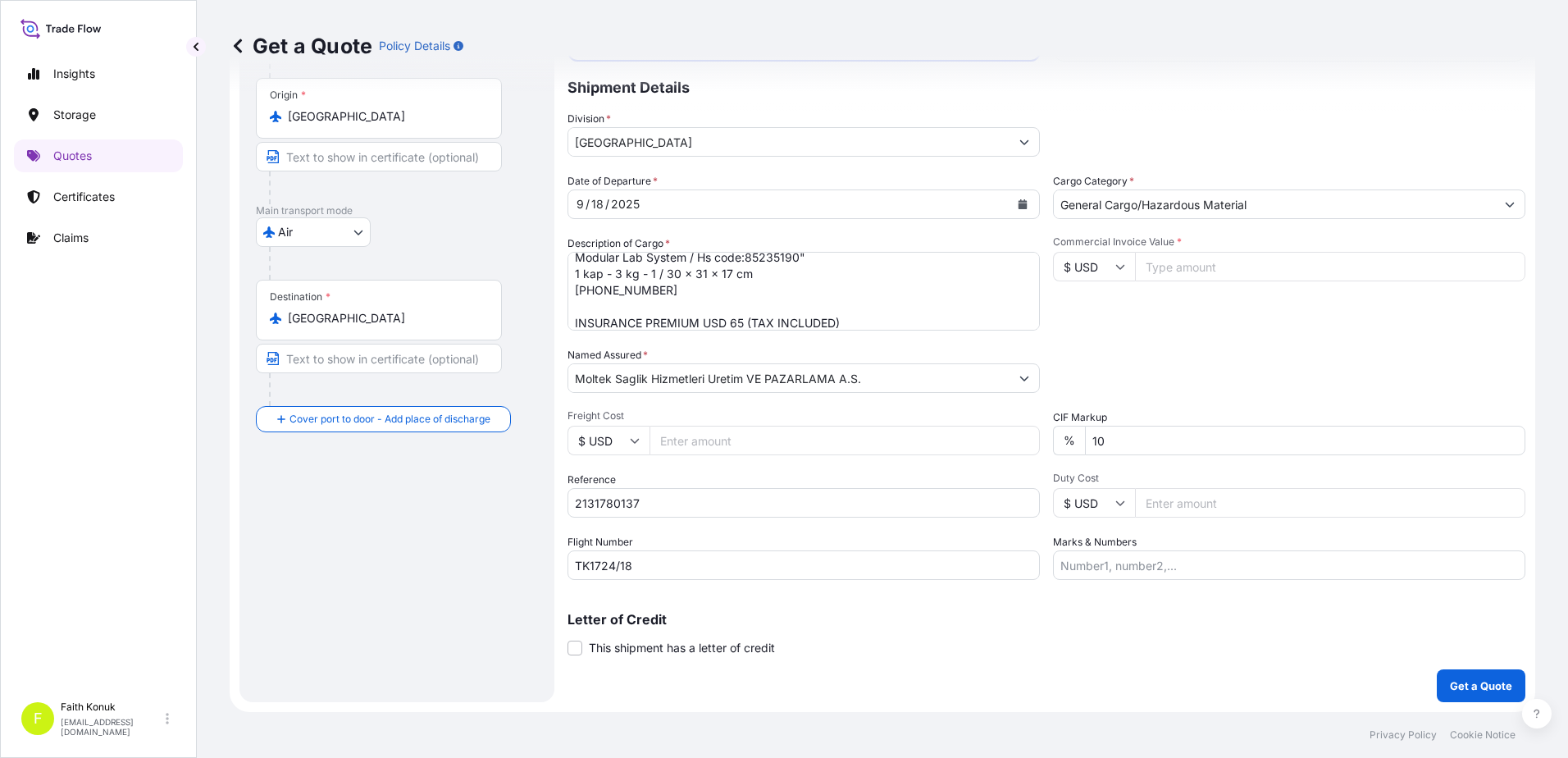
click at [1162, 328] on div "Commercial Invoice Value * $ USD" at bounding box center [1289, 284] width 473 height 95
click at [1094, 268] on input "$ USD" at bounding box center [1094, 266] width 82 height 29
click at [1177, 267] on input "Commercial Invoice Value *" at bounding box center [1330, 266] width 391 height 29
type input "12240"
click at [1178, 380] on div "Packing Category Type to search a container mode Please select a primary mode o…" at bounding box center [1289, 369] width 473 height 46
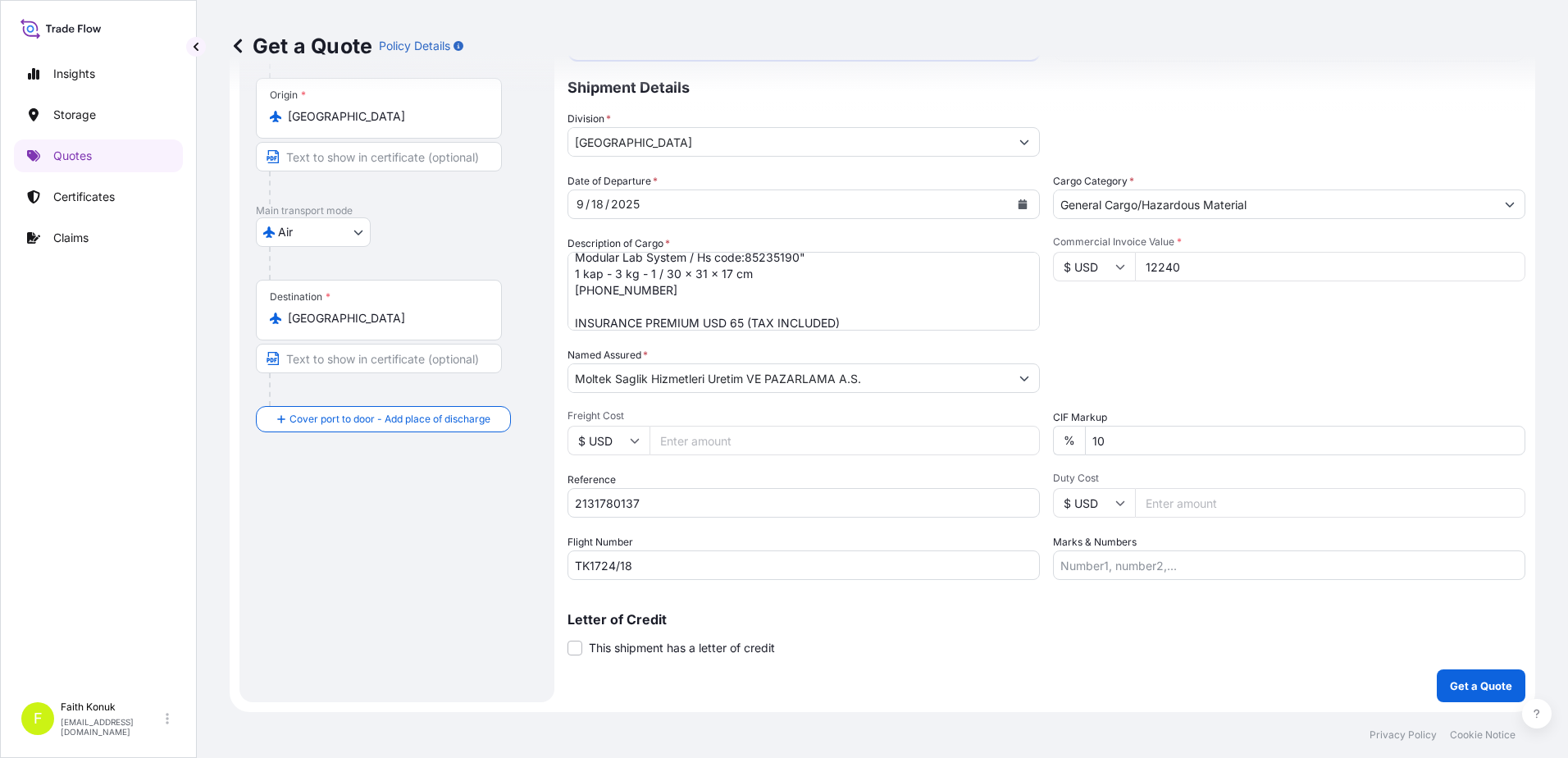
drag, startPoint x: 1141, startPoint y: 433, endPoint x: 1014, endPoint y: 427, distance: 127.1
click at [1014, 427] on div "Date of Departure * 9 / 18 / 2025 Cargo Category * General Cargo/Hazardous Mate…" at bounding box center [1046, 376] width 958 height 406
type input "0"
click at [1209, 361] on div "Packing Category Type to search a container mode Please select a primary mode o…" at bounding box center [1289, 369] width 473 height 46
click at [1474, 685] on p "Get a Quote" at bounding box center [1481, 685] width 62 height 17
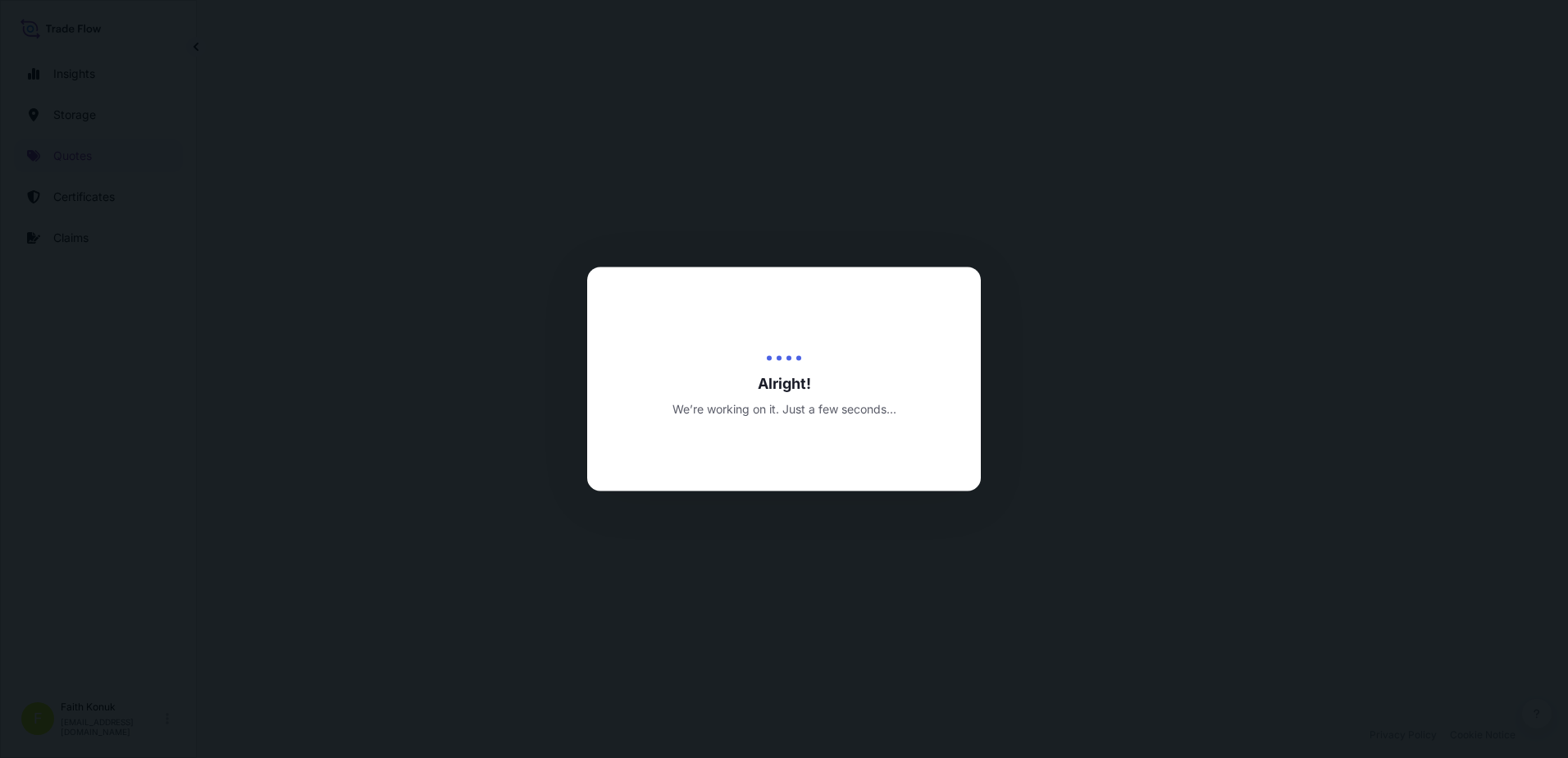
select select "Air"
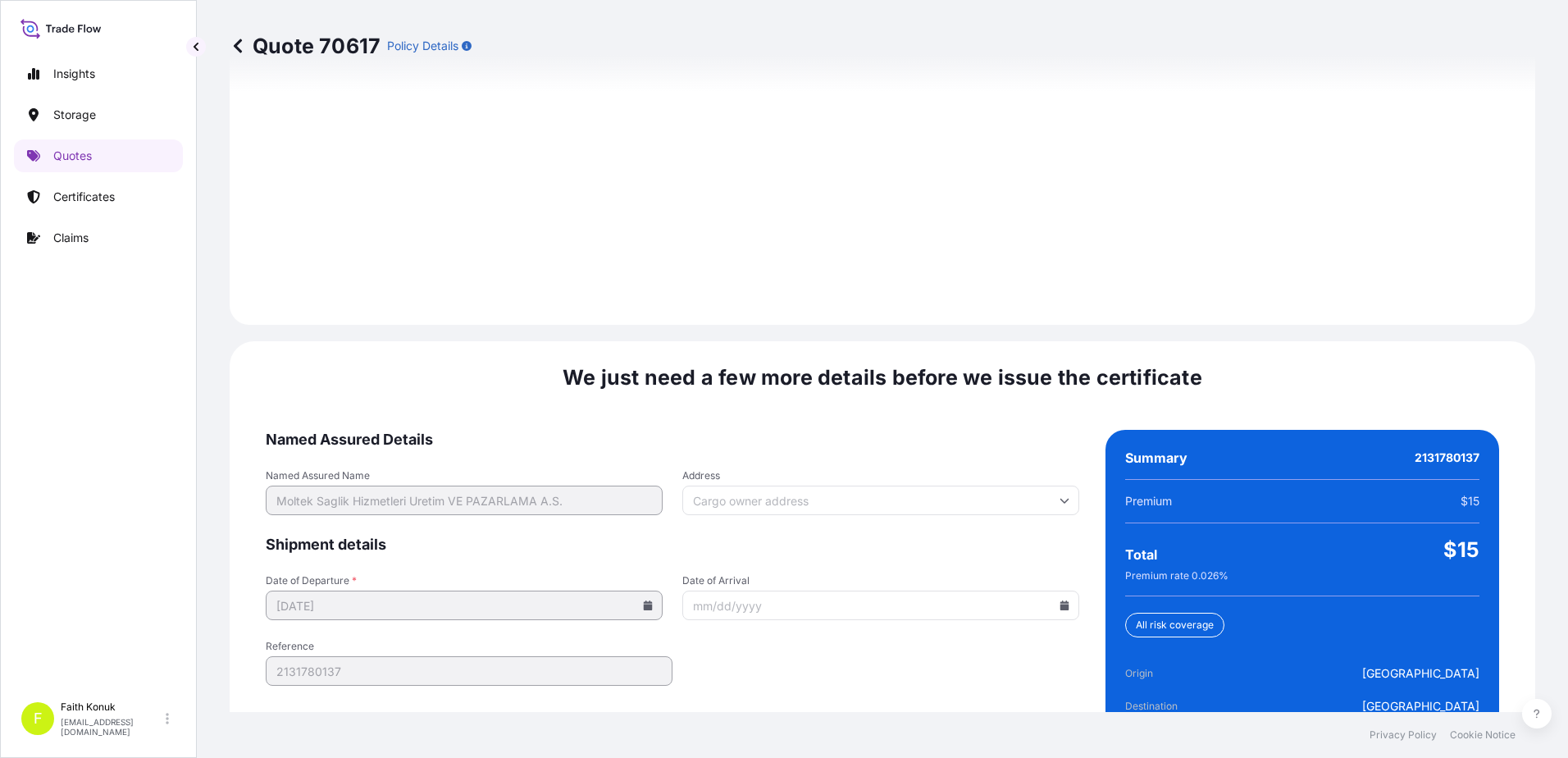
scroll to position [2333, 0]
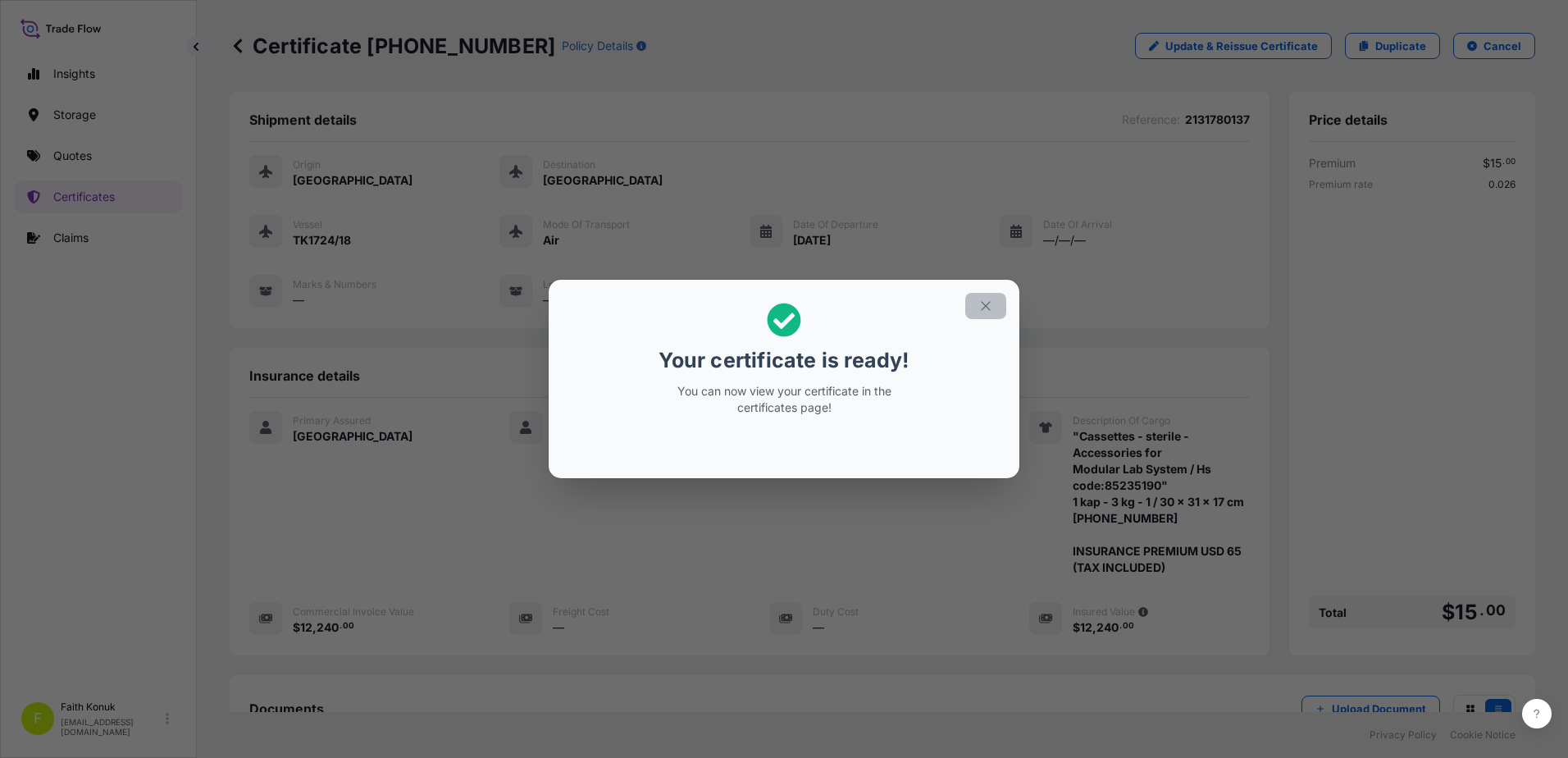
click at [984, 308] on icon "button" at bounding box center [984, 305] width 9 height 9
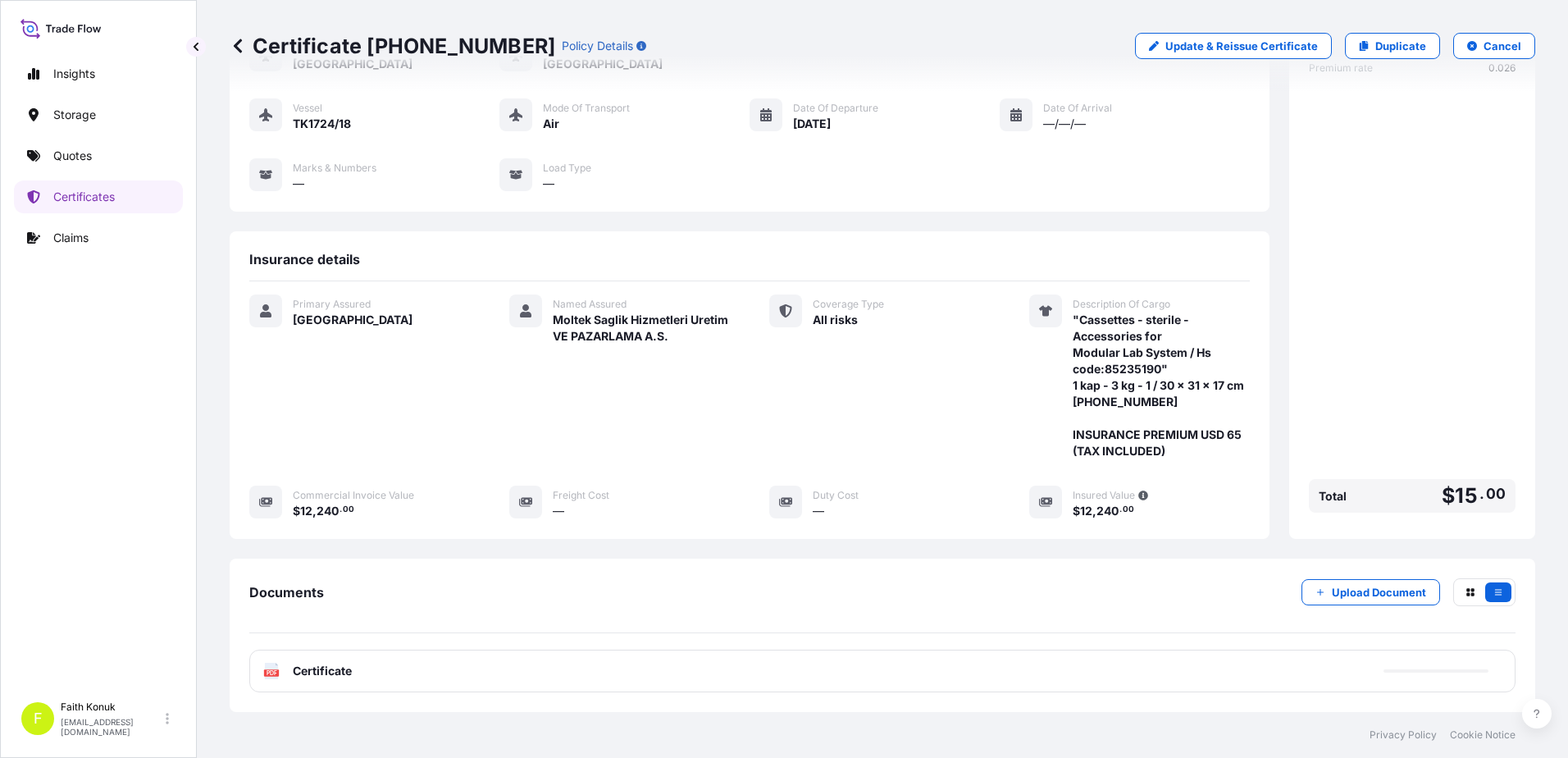
scroll to position [219, 0]
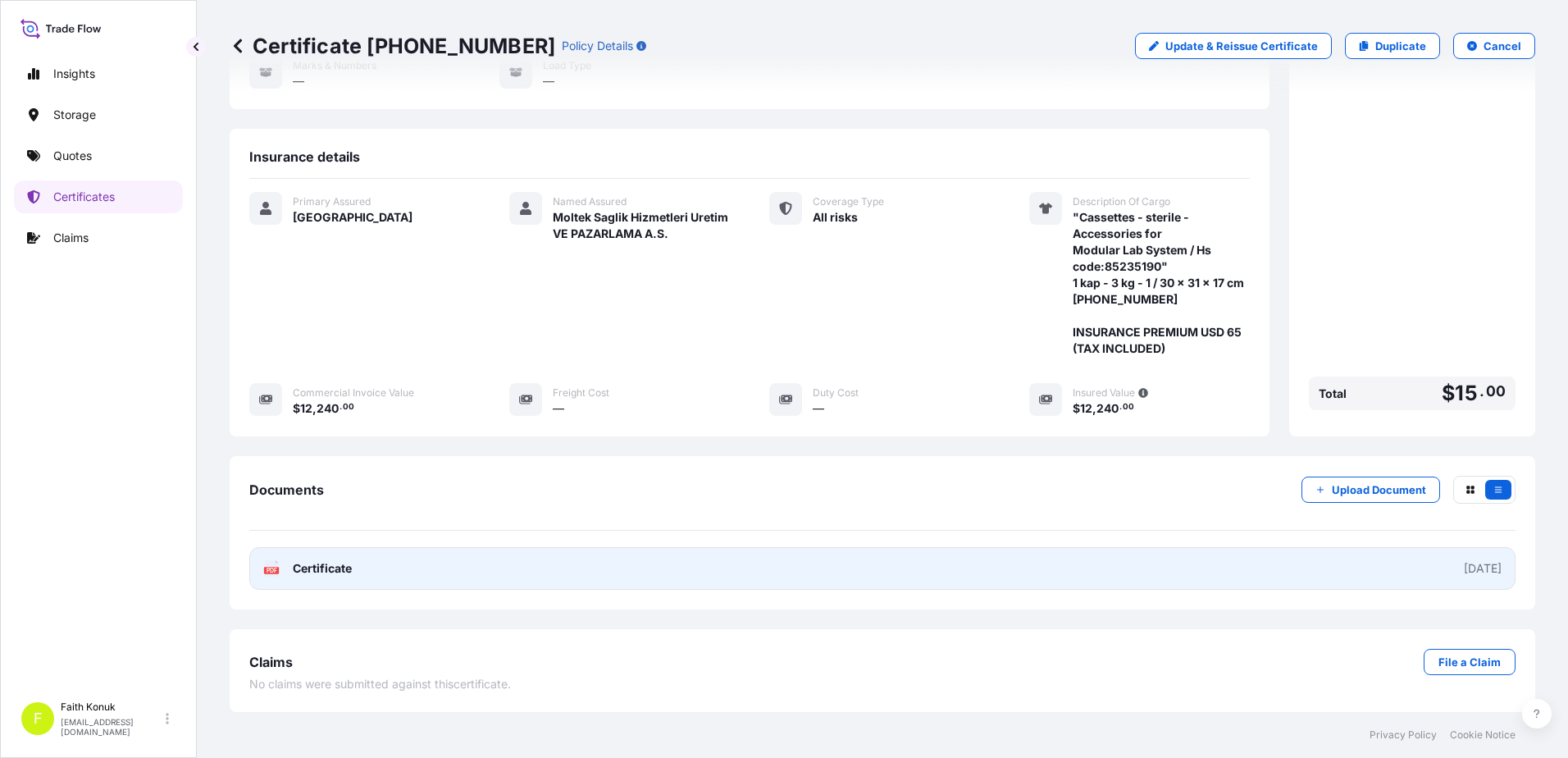
click at [305, 572] on span "Certificate" at bounding box center [322, 568] width 59 height 17
